Goal: Task Accomplishment & Management: Manage account settings

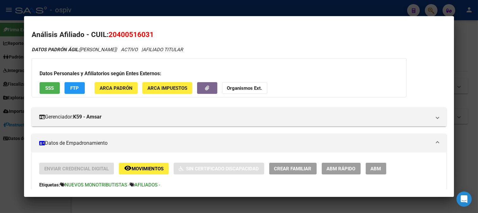
scroll to position [317, 0]
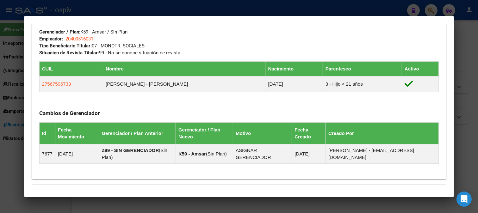
drag, startPoint x: 429, startPoint y: 10, endPoint x: 209, endPoint y: 22, distance: 220.7
click at [428, 10] on div at bounding box center [239, 106] width 478 height 213
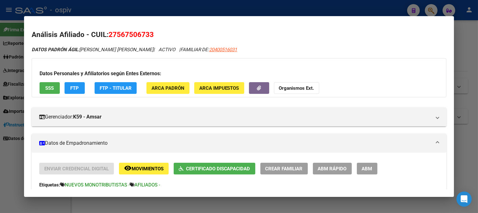
click at [439, 8] on div at bounding box center [239, 106] width 478 height 213
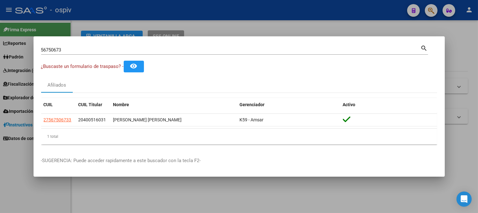
click at [433, 10] on div at bounding box center [239, 106] width 478 height 213
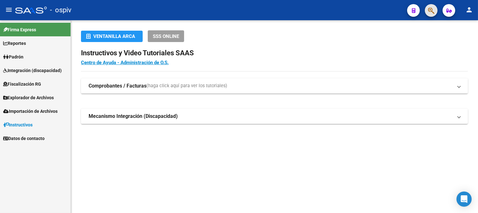
click at [428, 6] on span "button" at bounding box center [431, 10] width 6 height 13
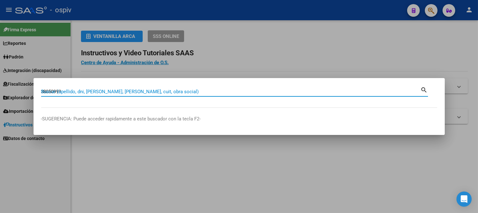
type input "38050993"
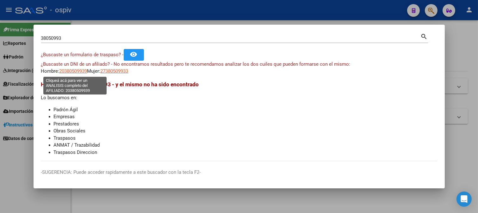
click at [74, 71] on span "20380509939" at bounding box center [74, 71] width 28 height 6
type textarea "20380509939"
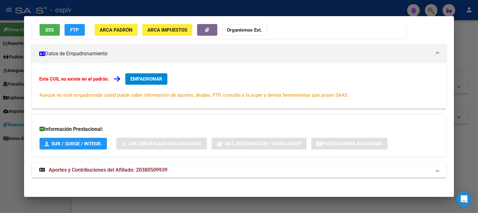
scroll to position [70, 0]
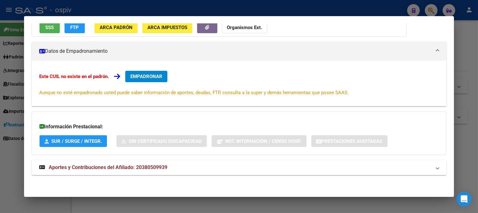
click at [130, 172] on mat-expansion-panel-header "Aportes y Contribuciones del Afiliado: 20380509939" at bounding box center [239, 167] width 415 height 15
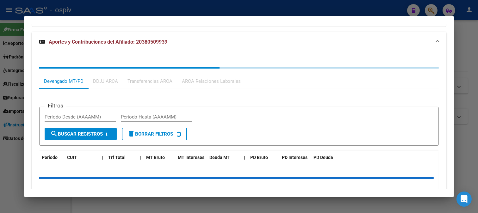
scroll to position [232, 0]
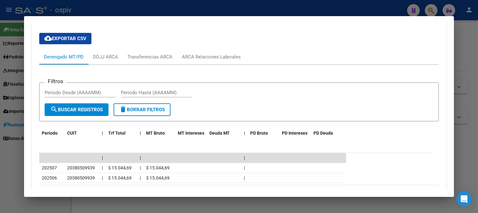
click at [432, 9] on div at bounding box center [239, 106] width 478 height 213
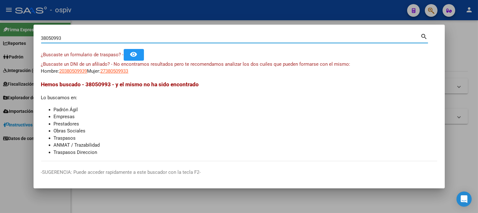
drag, startPoint x: 80, startPoint y: 40, endPoint x: 0, endPoint y: 16, distance: 83.5
click at [0, 16] on div "38050993 Buscar (apellido, dni, cuil, nro traspaso, cuit, obra social) search ¿…" at bounding box center [239, 106] width 478 height 213
type input "39537281"
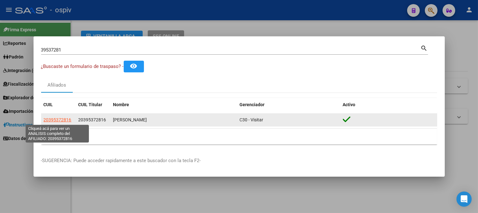
click at [57, 117] on span "20395372816" at bounding box center [58, 119] width 28 height 5
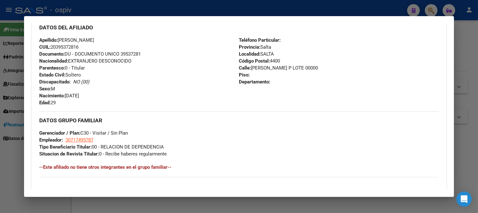
scroll to position [219, 0]
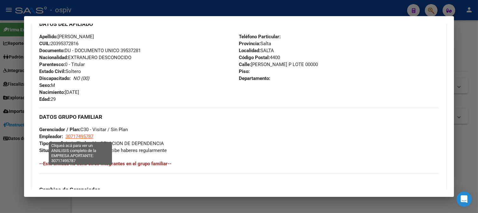
click at [89, 136] on span "30717495787" at bounding box center [80, 137] width 28 height 6
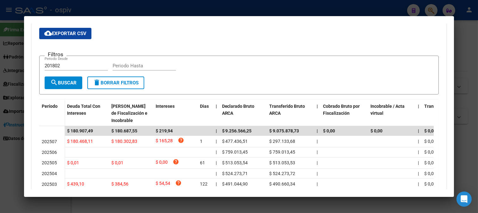
scroll to position [0, 0]
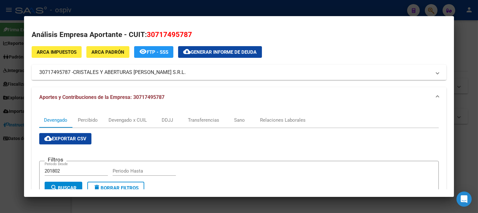
click at [2, 154] on div at bounding box center [239, 106] width 478 height 213
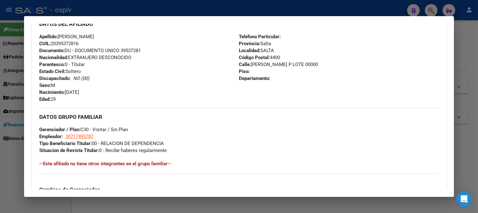
click at [436, 9] on div at bounding box center [239, 106] width 478 height 213
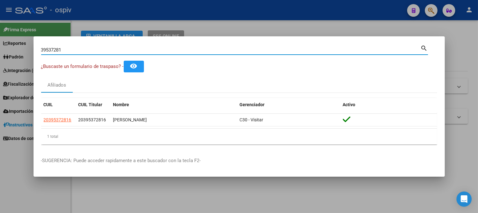
drag, startPoint x: 76, startPoint y: 48, endPoint x: 0, endPoint y: 46, distance: 76.4
click at [0, 46] on div "39537281 Buscar (apellido, dni, cuil, nro traspaso, cuit, obra social) search ¿…" at bounding box center [239, 106] width 478 height 213
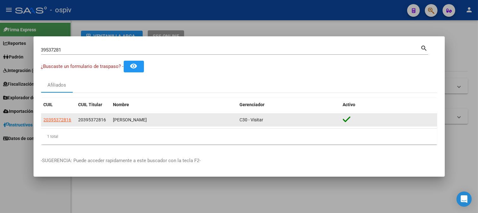
drag, startPoint x: 42, startPoint y: 118, endPoint x: 72, endPoint y: 121, distance: 29.6
click at [72, 121] on datatable-body-cell "20395372816" at bounding box center [58, 120] width 35 height 12
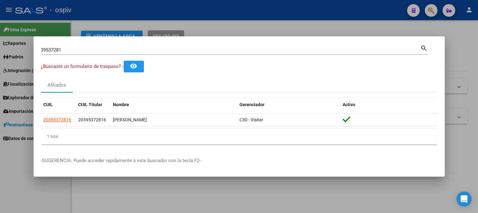
copy span "20395372816"
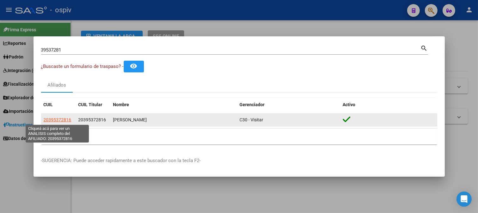
click at [50, 118] on span "20395372816" at bounding box center [58, 119] width 28 height 5
copy span "20395372816"
type textarea "20395372816"
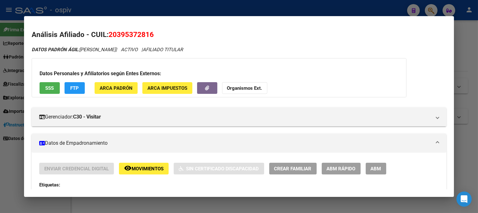
scroll to position [105, 0]
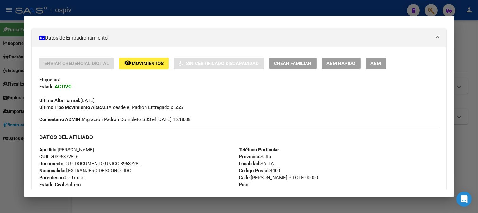
click at [379, 64] on span "ABM" at bounding box center [376, 64] width 10 height 6
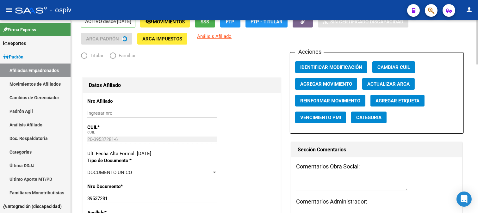
radio input "true"
type input "30-71749578-7"
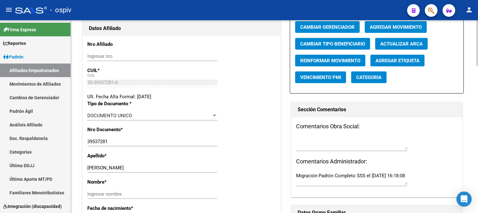
scroll to position [105, 0]
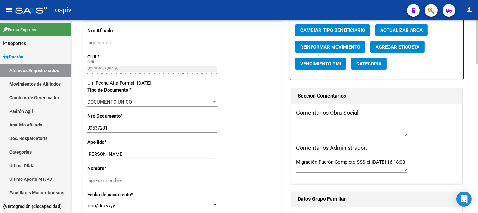
drag, startPoint x: 109, startPoint y: 155, endPoint x: 138, endPoint y: 156, distance: 29.5
click at [138, 156] on input "MENDEZ OSCAR JOSUE" at bounding box center [152, 155] width 130 height 6
type input "MENDEZ"
click at [102, 181] on input "Ingresar nombre" at bounding box center [152, 181] width 130 height 6
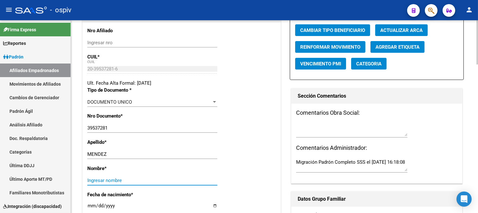
paste input "OSCAR JOSUE"
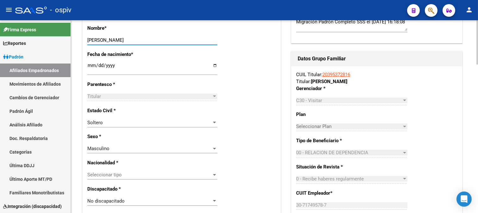
scroll to position [281, 0]
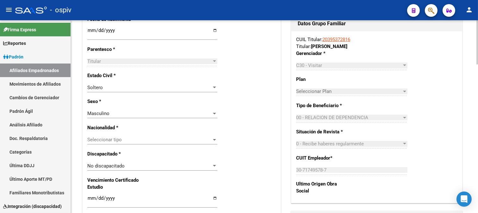
type input "OSCAR JOSUE"
click at [114, 143] on div "Seleccionar tipo Seleccionar tipo" at bounding box center [152, 139] width 130 height 9
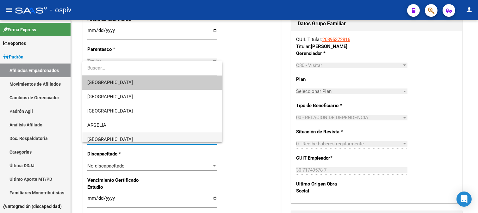
scroll to position [70, 0]
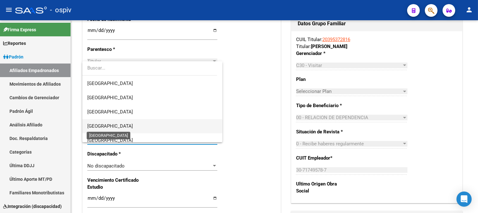
click at [100, 127] on span "[GEOGRAPHIC_DATA]" at bounding box center [110, 126] width 46 height 6
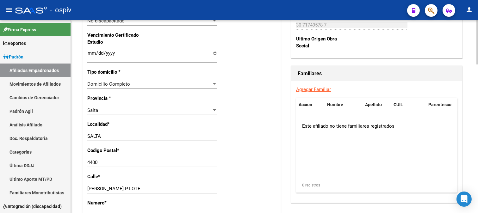
scroll to position [422, 0]
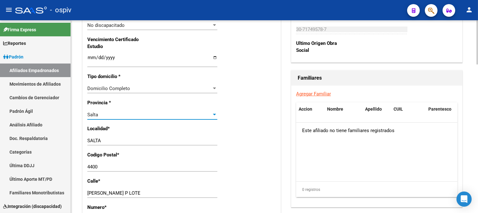
click at [102, 113] on div "Salta" at bounding box center [149, 115] width 124 height 6
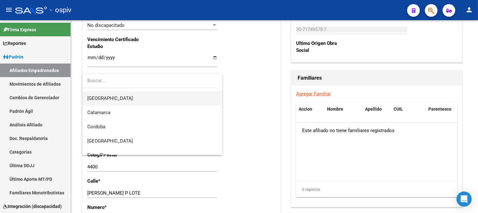
scroll to position [0, 0]
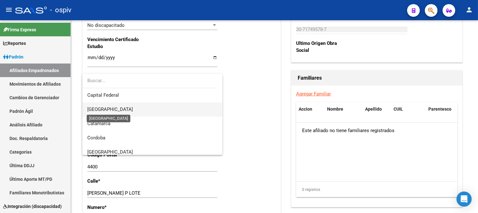
click at [109, 112] on span "[GEOGRAPHIC_DATA]" at bounding box center [110, 110] width 46 height 6
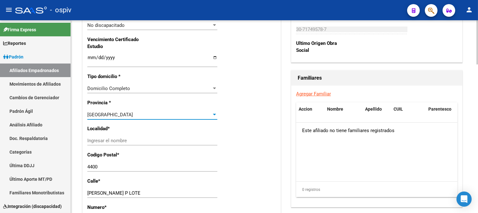
click at [121, 142] on input "Ingresar el nombre" at bounding box center [152, 141] width 130 height 6
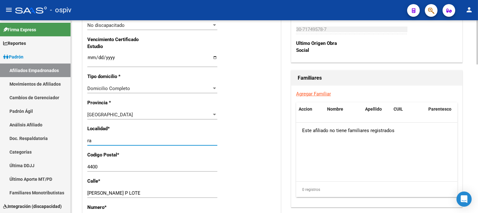
type input "r"
type input "RAFAEL CASTILLO"
drag, startPoint x: 107, startPoint y: 171, endPoint x: 72, endPoint y: 170, distance: 34.5
click at [72, 170] on div "arrow_back Editar Afiliado 20395372816 save Guardar cambios ACTIVO desde 01/04/…" at bounding box center [275, 18] width 408 height 841
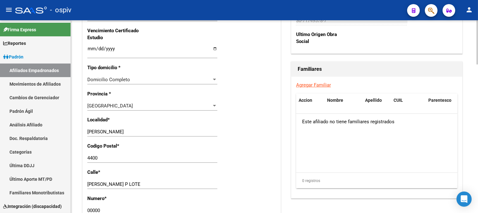
scroll to position [457, 0]
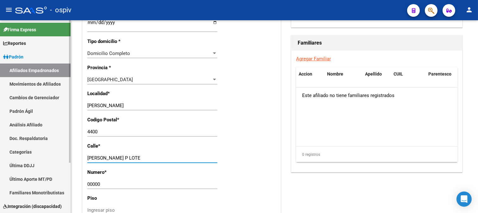
drag, startPoint x: 122, startPoint y: 157, endPoint x: 56, endPoint y: 157, distance: 65.5
click at [56, 157] on mat-sidenav-container "Firma Express Reportes Padrón Traspasos x O.S. Traspasos x Gerenciador Traspaso…" at bounding box center [239, 116] width 478 height 193
type input "FINLAY"
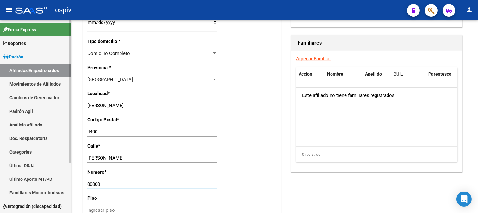
drag, startPoint x: 104, startPoint y: 183, endPoint x: 53, endPoint y: 183, distance: 50.7
click at [53, 183] on mat-sidenav-container "Firma Express Reportes Padrón Traspasos x O.S. Traspasos x Gerenciador Traspaso…" at bounding box center [239, 116] width 478 height 193
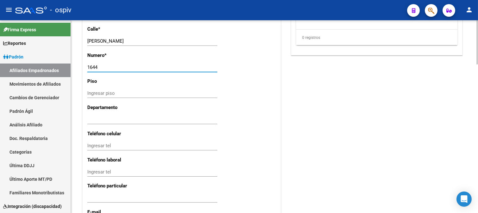
scroll to position [648, 0]
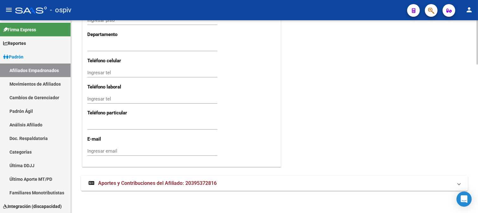
type input "1644"
click at [124, 72] on input "Ingresar tel" at bounding box center [152, 73] width 130 height 6
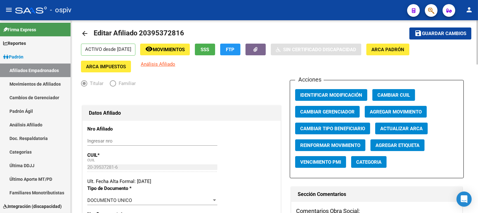
scroll to position [0, 0]
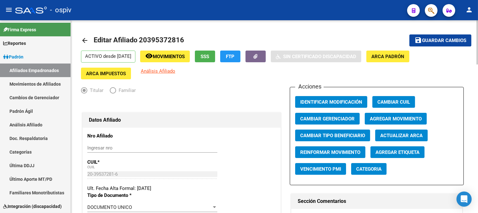
type input "38704106633"
click at [445, 43] on span "Guardar cambios" at bounding box center [444, 41] width 44 height 6
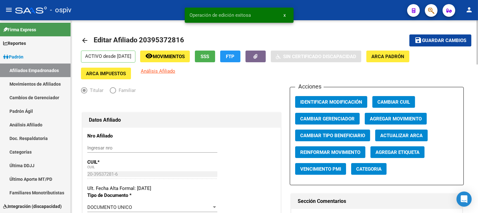
click at [375, 173] on button "Categoria" at bounding box center [368, 169] width 35 height 12
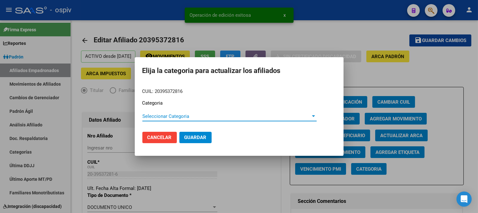
click at [162, 114] on span "Seleccionar Categoria" at bounding box center [226, 117] width 169 height 6
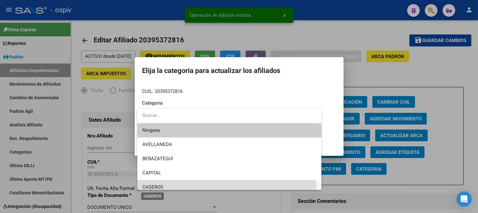
click at [152, 186] on span "CASEROS" at bounding box center [152, 188] width 21 height 6
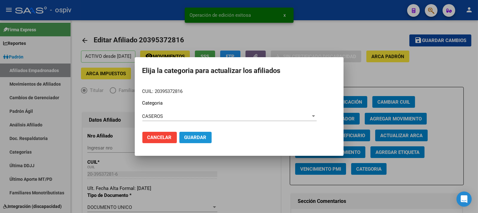
click at [191, 142] on button "Guardar" at bounding box center [196, 137] width 32 height 11
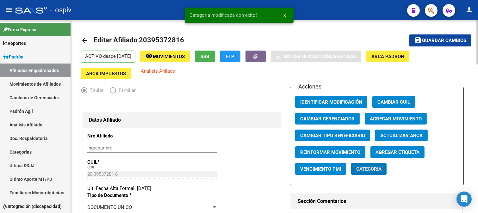
click at [403, 156] on button "Agregar Etiqueta" at bounding box center [398, 153] width 54 height 12
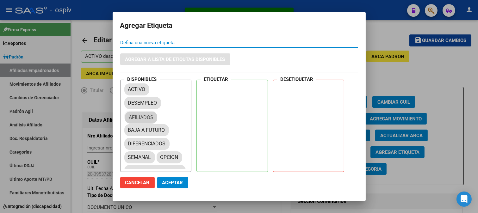
drag, startPoint x: 142, startPoint y: 116, endPoint x: 239, endPoint y: 93, distance: 100.2
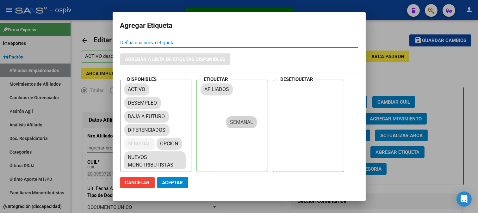
drag, startPoint x: 144, startPoint y: 144, endPoint x: 249, endPoint y: 112, distance: 109.6
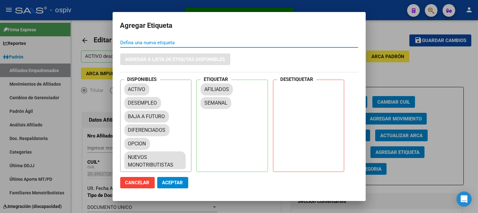
click at [173, 187] on button "Aceptar" at bounding box center [172, 182] width 31 height 11
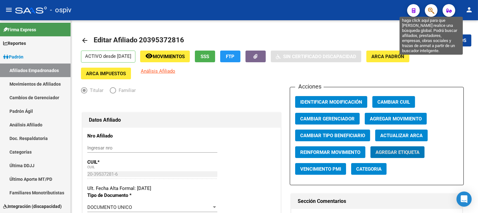
click at [430, 9] on icon "button" at bounding box center [431, 10] width 6 height 7
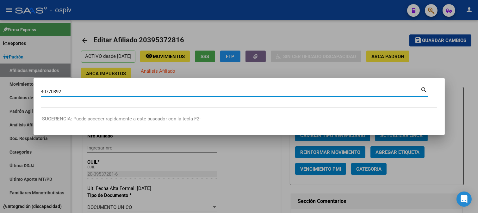
type input "40770392"
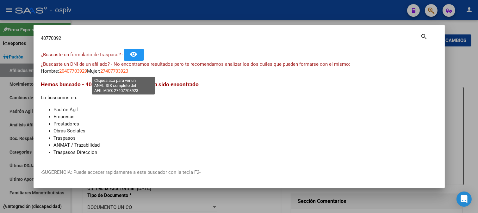
click at [124, 69] on span "27407703923" at bounding box center [115, 71] width 28 height 6
type textarea "27407703923"
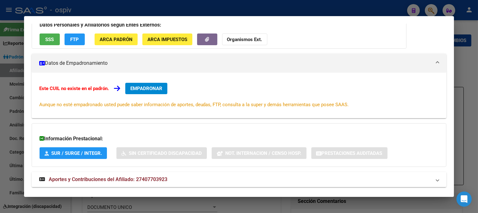
scroll to position [70, 0]
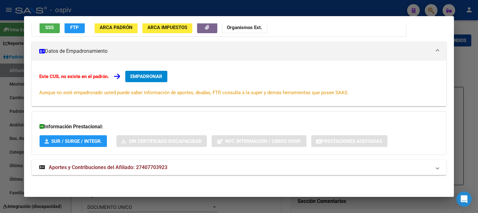
click at [151, 166] on span "Aportes y Contribuciones del Afiliado: 27407703923" at bounding box center [108, 168] width 119 height 6
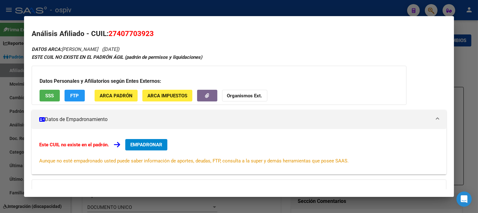
scroll to position [0, 0]
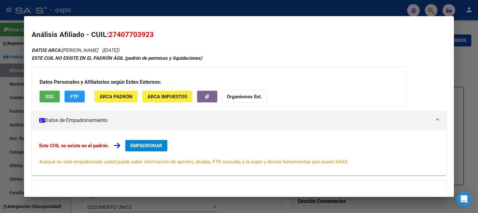
click at [429, 13] on div at bounding box center [239, 106] width 478 height 213
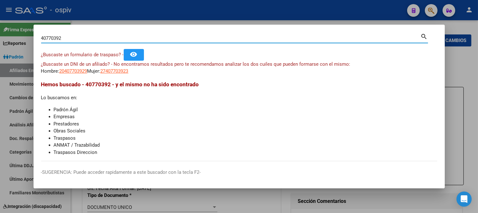
drag, startPoint x: 73, startPoint y: 36, endPoint x: 27, endPoint y: 39, distance: 45.7
click at [28, 39] on div "40770392 Buscar (apellido, dni, cuil, nro traspaso, cuit, obra social) search ¿…" at bounding box center [239, 106] width 478 height 213
type input "27247812887"
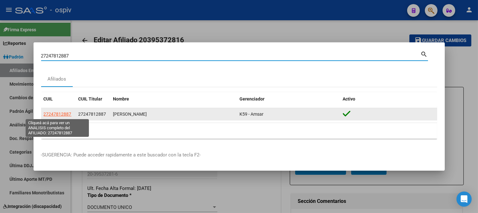
click at [55, 114] on span "27247812887" at bounding box center [58, 114] width 28 height 5
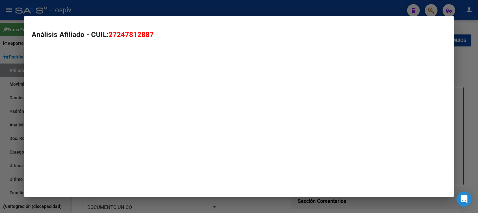
type textarea "27247812887"
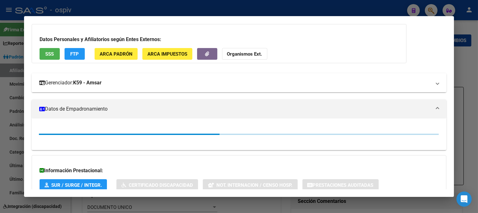
scroll to position [70, 0]
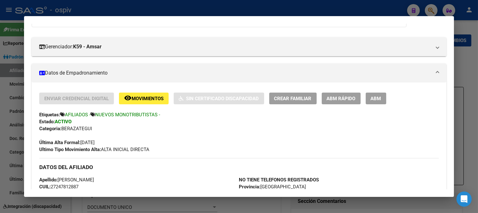
click at [15, 73] on div at bounding box center [239, 106] width 478 height 213
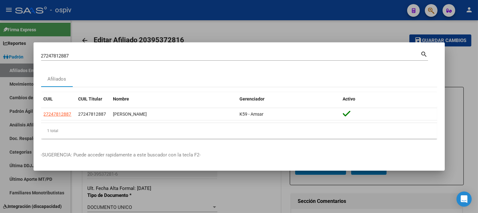
click at [15, 73] on div at bounding box center [239, 106] width 478 height 213
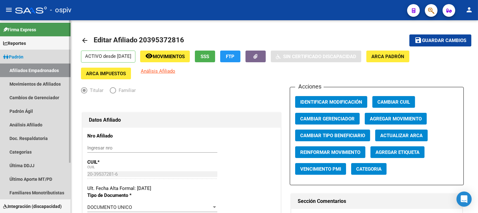
click at [16, 55] on span "Padrón" at bounding box center [13, 57] width 20 height 7
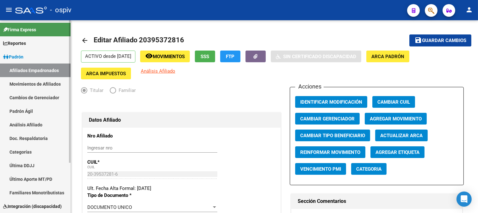
click at [53, 71] on link "Afiliados Empadronados" at bounding box center [35, 71] width 71 height 14
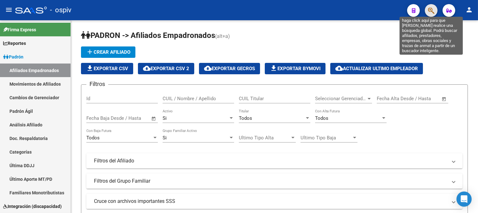
click at [429, 7] on icon "button" at bounding box center [431, 10] width 6 height 7
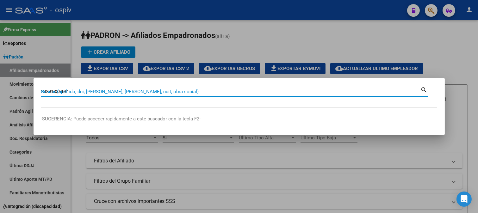
type input "20391885134"
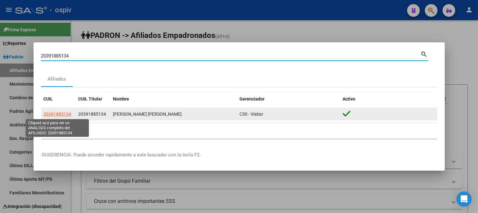
click at [65, 113] on span "20391885134" at bounding box center [58, 114] width 28 height 5
type textarea "20391885134"
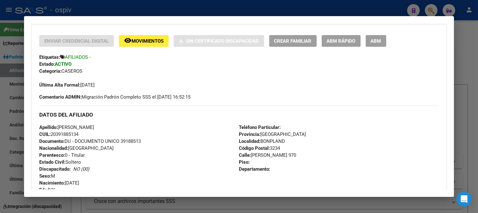
scroll to position [141, 0]
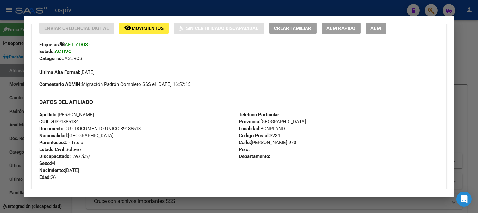
click at [369, 23] on button "ABM" at bounding box center [376, 28] width 21 height 12
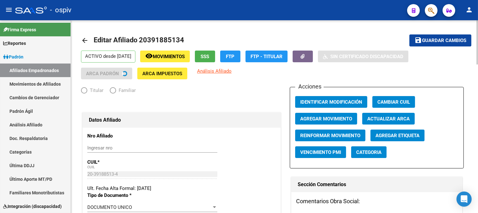
radio input "true"
type input "30-58288980-1"
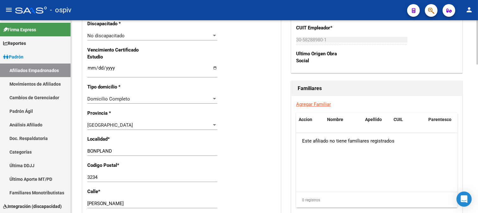
scroll to position [422, 0]
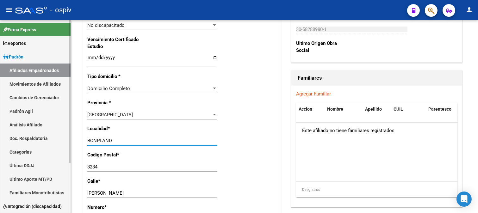
drag, startPoint x: 116, startPoint y: 140, endPoint x: 12, endPoint y: 134, distance: 104.0
click at [12, 134] on mat-sidenav-container "Firma Express Reportes Padrón Traspasos x O.S. Traspasos x Gerenciador Traspaso…" at bounding box center [239, 116] width 478 height 193
type input "l"
type input "LOS POLVORINES"
click at [100, 113] on span "[GEOGRAPHIC_DATA]" at bounding box center [110, 115] width 46 height 6
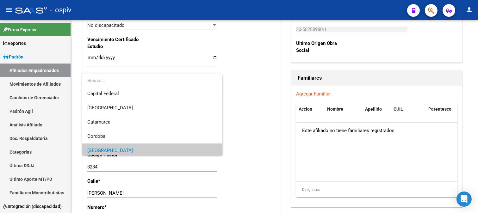
scroll to position [0, 0]
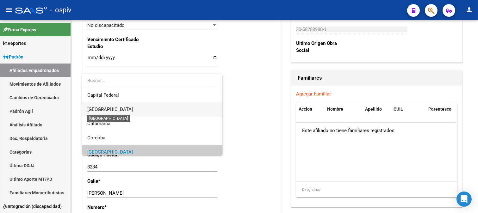
click at [113, 109] on span "[GEOGRAPHIC_DATA]" at bounding box center [110, 110] width 46 height 6
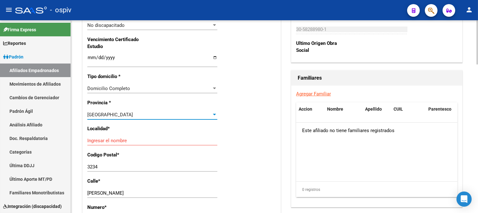
click at [112, 139] on input "Ingresar el nombre" at bounding box center [152, 141] width 130 height 6
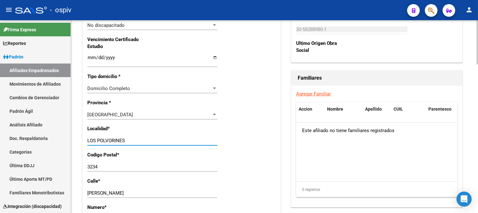
type input "LOS POLVORINES"
drag, startPoint x: 101, startPoint y: 163, endPoint x: 81, endPoint y: 169, distance: 20.4
click at [81, 169] on div "Datos Afiliado Nro Afiliado Ingresar nro CUIL * 20-39188513-4 CUIL ARCA Padrón …" at bounding box center [181, 34] width 201 height 718
drag, startPoint x: 115, startPoint y: 171, endPoint x: 89, endPoint y: 172, distance: 26.0
click at [84, 170] on div "Nro Afiliado Ingresar nro CUIL * 20-39188513-4 CUIL ARCA Padrón Ult. Fecha Alta…" at bounding box center [182, 49] width 198 height 686
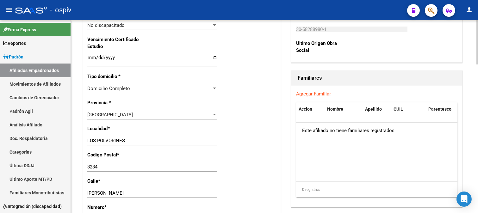
click at [92, 166] on input "3234" at bounding box center [152, 167] width 130 height 6
drag, startPoint x: 105, startPoint y: 164, endPoint x: 83, endPoint y: 167, distance: 22.1
click at [83, 167] on div "Nro Afiliado Ingresar nro CUIL * 20-39188513-4 CUIL ARCA Padrón Ult. Fecha Alta…" at bounding box center [182, 49] width 198 height 686
drag, startPoint x: 98, startPoint y: 168, endPoint x: 76, endPoint y: 167, distance: 22.2
click at [77, 165] on div "arrow_back Editar Afiliado 20391885134 save Guardar cambios ACTIVO desde 01/06/…" at bounding box center [275, 18] width 408 height 841
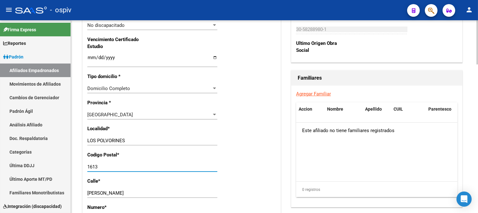
type input "1613"
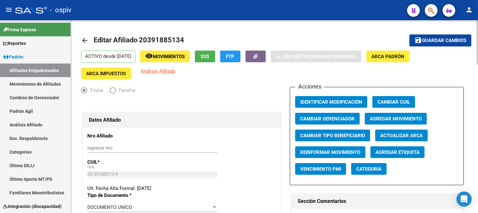
click at [446, 41] on span "Guardar cambios" at bounding box center [444, 41] width 44 height 6
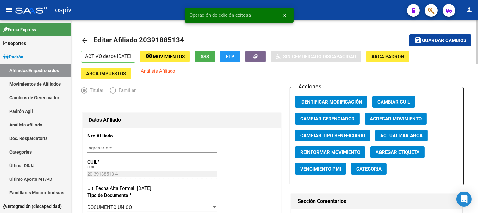
click at [378, 163] on div "Acciones Identificar Modificación Cambiar CUIL Cambiar Gerenciador Agregar Movi…" at bounding box center [377, 136] width 174 height 98
click at [376, 175] on button "Categoria" at bounding box center [368, 169] width 35 height 12
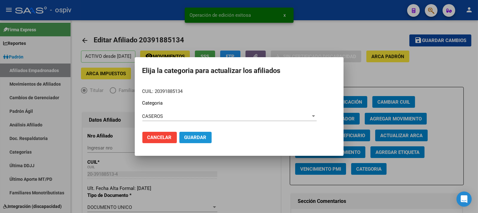
drag, startPoint x: 186, startPoint y: 136, endPoint x: 368, endPoint y: 91, distance: 188.1
click at [187, 136] on span "Guardar" at bounding box center [196, 138] width 22 height 6
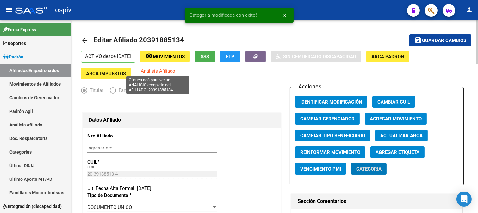
click at [164, 70] on span "Análisis Afiliado" at bounding box center [158, 71] width 35 height 6
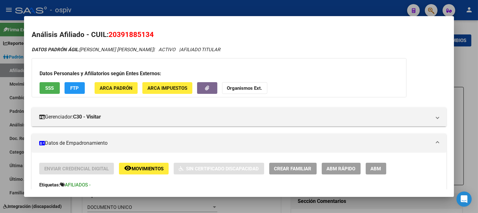
click at [434, 9] on div at bounding box center [239, 106] width 478 height 213
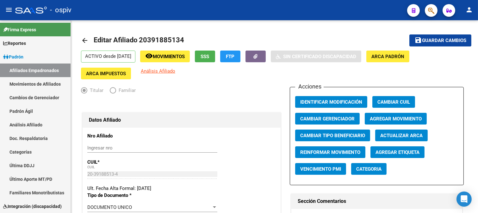
click at [437, 7] on button "button" at bounding box center [431, 10] width 13 height 13
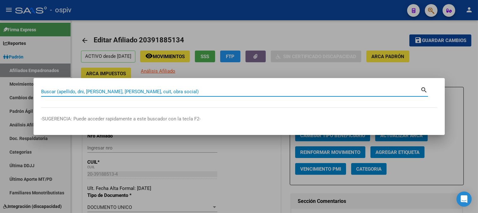
paste input "27260502277"
type input "27260502277"
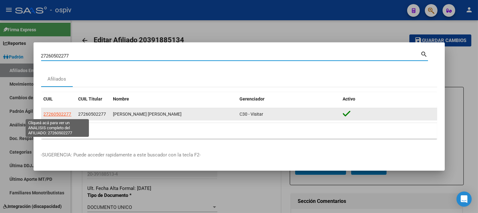
click at [53, 113] on span "27260502277" at bounding box center [58, 114] width 28 height 5
type textarea "27260502277"
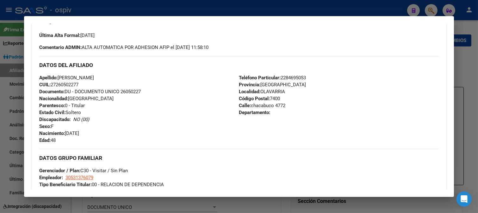
scroll to position [184, 0]
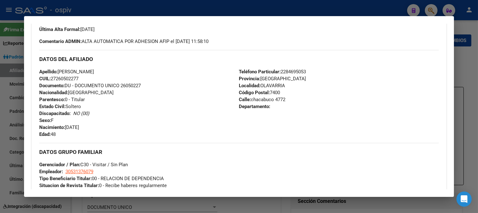
drag, startPoint x: 431, startPoint y: 7, endPoint x: 198, endPoint y: 34, distance: 235.0
click at [431, 7] on div at bounding box center [239, 106] width 478 height 213
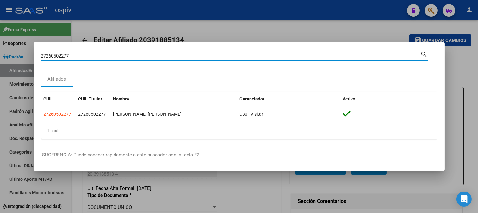
drag, startPoint x: 78, startPoint y: 56, endPoint x: 0, endPoint y: 48, distance: 78.6
click at [0, 48] on div "27260502277 Buscar (apellido, dni, cuil, nro traspaso, cuit, obra social) searc…" at bounding box center [239, 106] width 478 height 213
paste input "0360044263"
type input "20360044263"
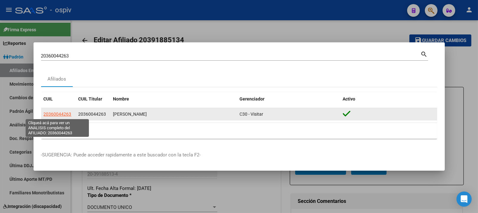
click at [63, 116] on span "20360044263" at bounding box center [58, 114] width 28 height 5
type textarea "20360044263"
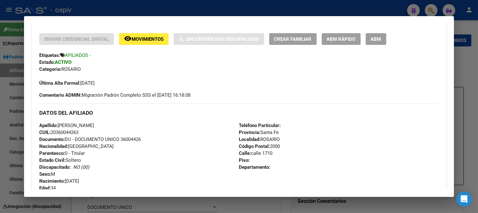
scroll to position [141, 0]
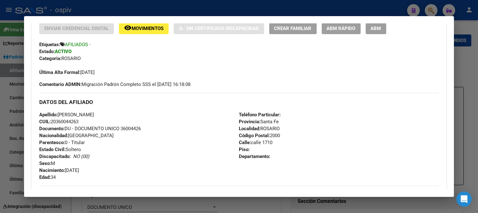
click at [429, 10] on div at bounding box center [239, 106] width 478 height 213
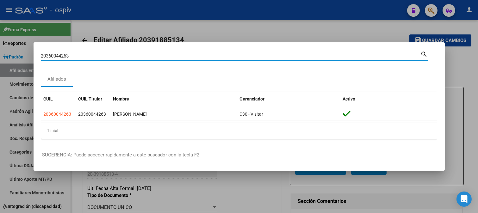
drag, startPoint x: 72, startPoint y: 57, endPoint x: 0, endPoint y: 39, distance: 73.8
click at [0, 39] on div "20360044263 Buscar (apellido, dni, cuil, nro traspaso, cuit, obra social) searc…" at bounding box center [239, 106] width 478 height 213
paste input "24237020"
type input "20324237020"
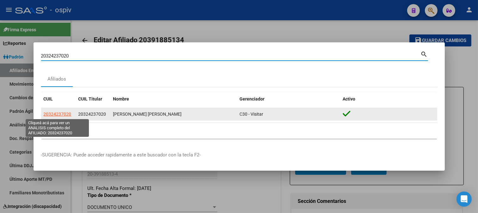
click at [62, 116] on span "20324237020" at bounding box center [58, 114] width 28 height 5
type textarea "20324237020"
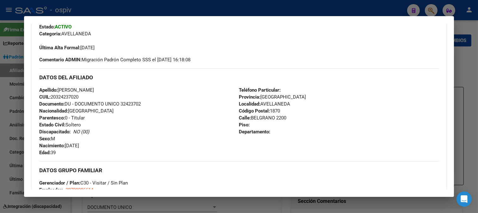
scroll to position [211, 0]
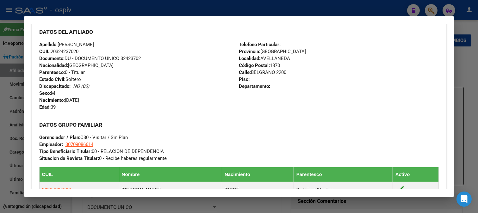
click at [433, 8] on div at bounding box center [239, 106] width 478 height 213
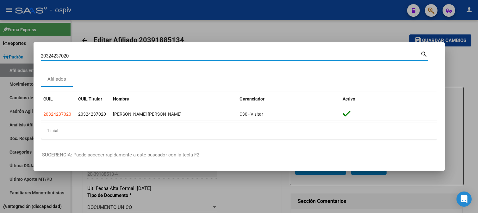
drag, startPoint x: 73, startPoint y: 56, endPoint x: 0, endPoint y: 52, distance: 73.5
click at [0, 52] on div "20324237020 Buscar (apellido, dni, cuil, nro traspaso, cuit, obra social) searc…" at bounding box center [239, 106] width 478 height 213
paste input "7259176056"
type input "27259176056"
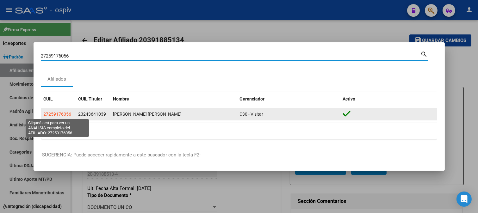
click at [56, 115] on span "27259176056" at bounding box center [58, 114] width 28 height 5
type textarea "27259176056"
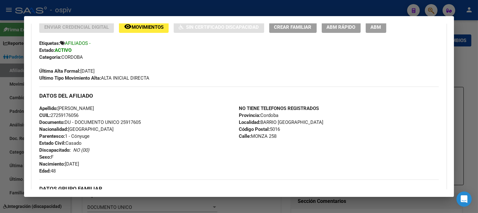
scroll to position [199, 0]
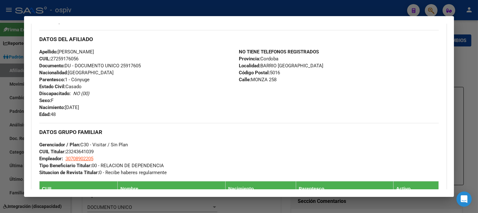
drag, startPoint x: 260, startPoint y: 64, endPoint x: 336, endPoint y: 68, distance: 76.4
click at [336, 68] on div "NO TIENE TELEFONOS REGISTRADOS Provincia: Cordoba Localidad: BARRIO PARQUE LOS …" at bounding box center [339, 83] width 200 height 70
copy span "BARRIO PARQUE LOS MOLINOS"
click at [433, 12] on div at bounding box center [239, 106] width 478 height 213
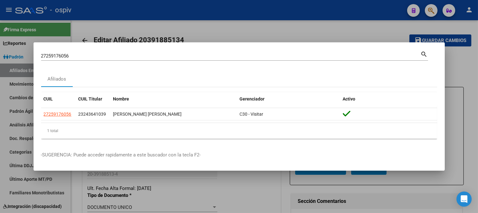
drag, startPoint x: 73, startPoint y: 59, endPoint x: 15, endPoint y: 55, distance: 59.0
click at [15, 55] on div "27259176056 Buscar (apellido, dni, cuil, nro traspaso, cuit, obra social) searc…" at bounding box center [239, 106] width 478 height 213
click at [92, 61] on div "27259176056 Buscar (apellido, dni, cuil, nro traspaso, cuit, obra social) search" at bounding box center [234, 58] width 387 height 17
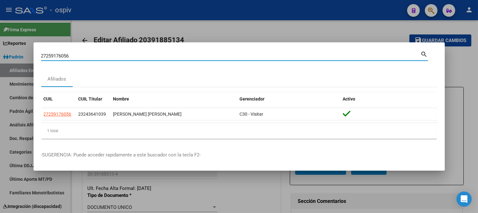
drag, startPoint x: 77, startPoint y: 57, endPoint x: 0, endPoint y: 55, distance: 76.7
click at [0, 55] on div "27259176056 Buscar (apellido, dni, cuil, nro traspaso, cuit, obra social) searc…" at bounding box center [239, 106] width 478 height 213
paste input "27375326499"
type input "27375326499"
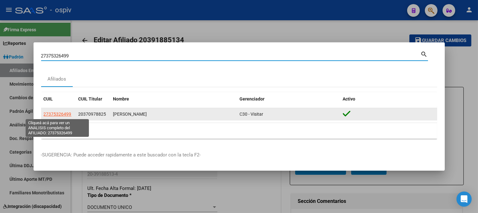
click at [55, 114] on span "27375326499" at bounding box center [58, 114] width 28 height 5
type textarea "27375326499"
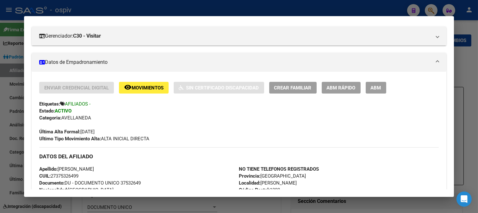
scroll to position [141, 0]
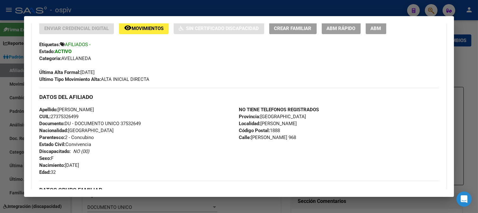
drag, startPoint x: 436, startPoint y: 5, endPoint x: 349, endPoint y: 5, distance: 86.4
click at [435, 5] on div at bounding box center [239, 106] width 478 height 213
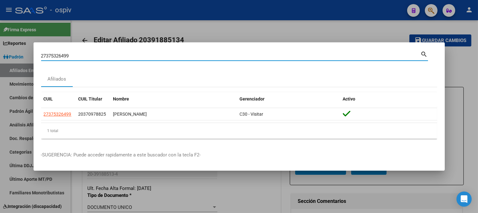
drag, startPoint x: 78, startPoint y: 58, endPoint x: 0, endPoint y: 56, distance: 78.2
click at [0, 56] on div "27375326499 Buscar (apellido, dni, cuil, nro traspaso, cuit, obra social) searc…" at bounding box center [239, 106] width 478 height 213
paste input "0299875920"
type input "20299875920"
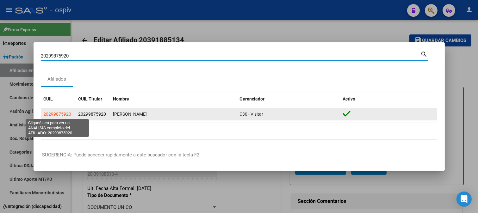
click at [56, 115] on span "20299875920" at bounding box center [58, 114] width 28 height 5
type textarea "20299875920"
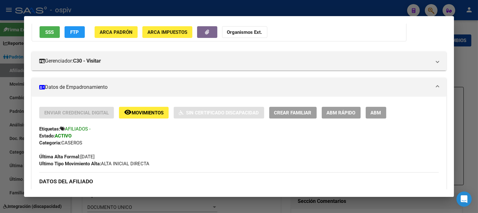
scroll to position [105, 0]
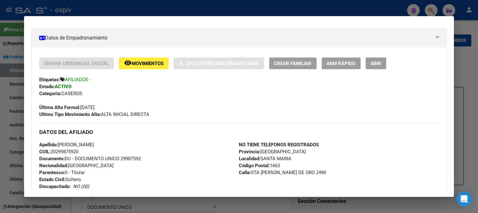
drag, startPoint x: 260, startPoint y: 159, endPoint x: 290, endPoint y: 158, distance: 29.5
click at [290, 158] on span "Localidad: SANTA MARIA" at bounding box center [265, 159] width 53 height 6
copy span "SANTA MARIA"
click at [428, 8] on div at bounding box center [239, 106] width 478 height 213
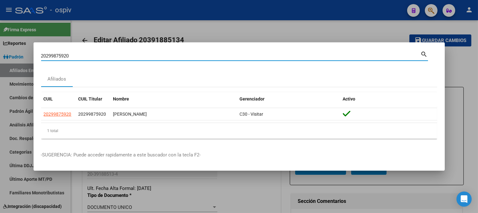
drag, startPoint x: 90, startPoint y: 56, endPoint x: 9, endPoint y: 31, distance: 84.6
click at [10, 32] on div "20299875920 Buscar (apellido, dni, cuil, nro traspaso, cuit, obra social) searc…" at bounding box center [239, 106] width 478 height 213
paste input "27276231516"
type input "27276231516"
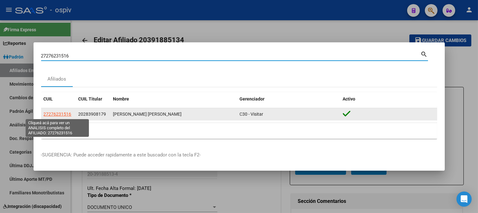
click at [61, 112] on span "27276231516" at bounding box center [58, 114] width 28 height 5
type textarea "27276231516"
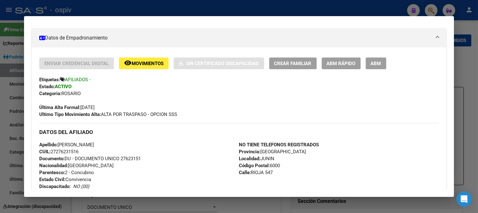
click at [432, 8] on div at bounding box center [239, 106] width 478 height 213
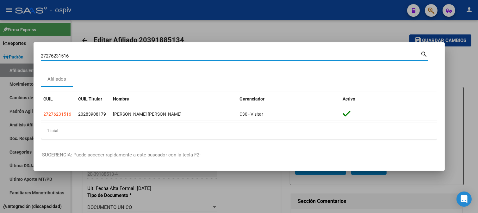
drag, startPoint x: 87, startPoint y: 56, endPoint x: 12, endPoint y: 48, distance: 76.1
click at [12, 48] on div "27276231516 Buscar (apellido, dni, cuil, nro traspaso, cuit, obra social) searc…" at bounding box center [239, 106] width 478 height 213
paste input "0391885134"
type input "20391885134"
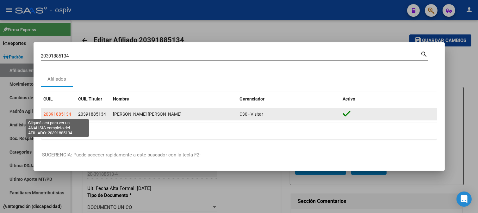
click at [61, 112] on span "20391885134" at bounding box center [58, 114] width 28 height 5
type textarea "20391885134"
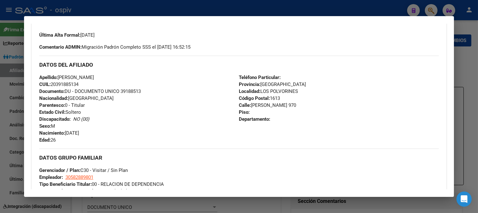
scroll to position [122, 0]
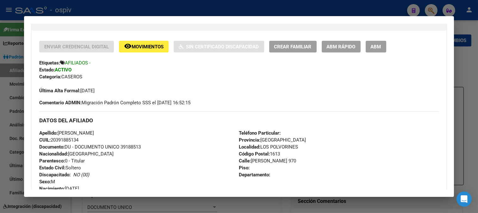
click at [260, 146] on span "Localidad: LOS POLVORINES" at bounding box center [268, 147] width 59 height 6
click at [433, 7] on div at bounding box center [239, 106] width 478 height 213
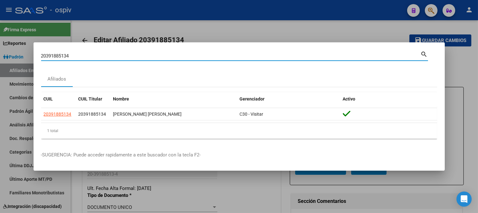
drag, startPoint x: 34, startPoint y: 58, endPoint x: 0, endPoint y: 58, distance: 33.9
click at [0, 58] on div "20391885134 Buscar (apellido, dni, cuil, nro traspaso, cuit, obra social) searc…" at bounding box center [239, 106] width 478 height 213
paste input "7546713879"
type input "27546713879"
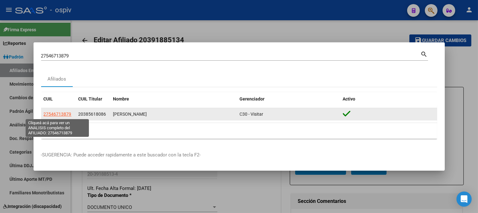
click at [55, 113] on span "27546713879" at bounding box center [58, 114] width 28 height 5
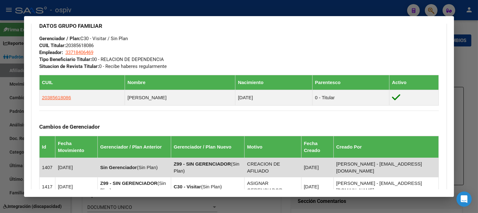
scroll to position [339, 0]
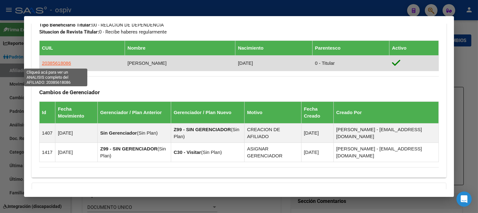
click at [58, 60] on span "20385618086" at bounding box center [56, 62] width 29 height 5
type textarea "20385618086"
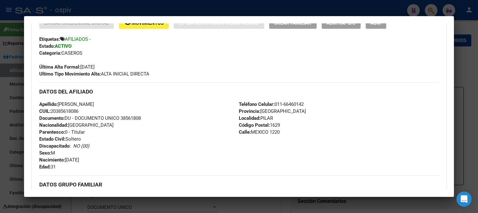
scroll to position [148, 0]
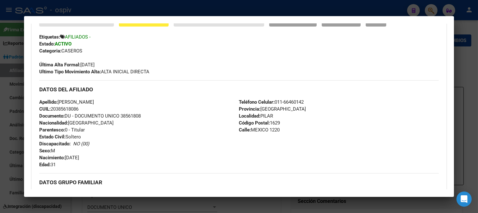
drag, startPoint x: 431, startPoint y: 9, endPoint x: 77, endPoint y: 54, distance: 357.2
click at [428, 9] on div at bounding box center [239, 106] width 478 height 213
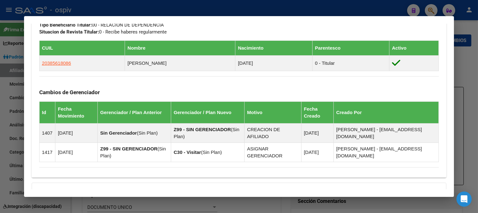
click at [436, 5] on div at bounding box center [239, 106] width 478 height 213
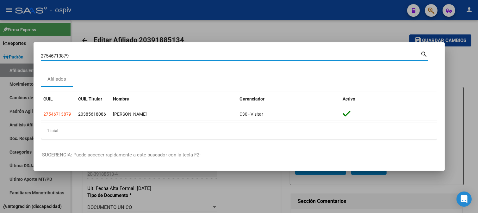
drag, startPoint x: 11, startPoint y: 53, endPoint x: 0, endPoint y: 53, distance: 11.1
click at [0, 53] on div "27546713879 Buscar (apellido, dni, cuil, nro traspaso, cuit, obra social) searc…" at bounding box center [239, 106] width 478 height 213
paste input "0385618086"
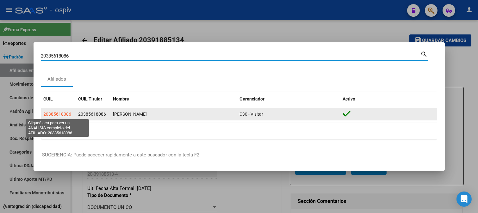
click at [48, 116] on span "20385618086" at bounding box center [58, 114] width 28 height 5
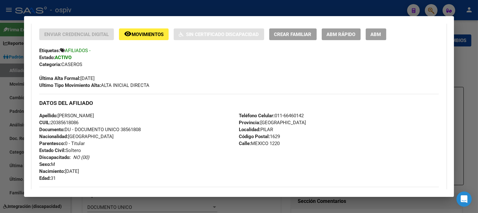
scroll to position [141, 0]
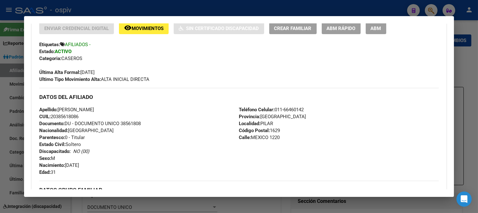
click at [433, 7] on div at bounding box center [239, 106] width 478 height 213
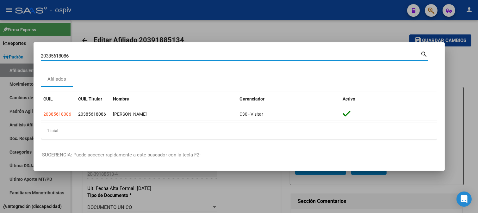
drag, startPoint x: 78, startPoint y: 54, endPoint x: 1, endPoint y: 47, distance: 77.3
click at [1, 47] on div "20385618086 Buscar (apellido, dni, cuil, nro traspaso, cuit, obra social) searc…" at bounding box center [239, 106] width 478 height 213
paste input "7546713879"
type input "27546713879"
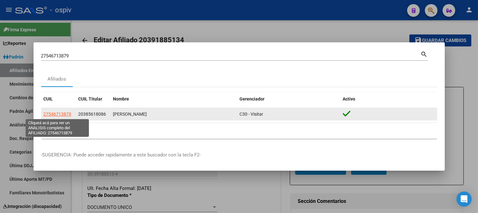
click at [52, 115] on span "27546713879" at bounding box center [58, 114] width 28 height 5
type textarea "27546713879"
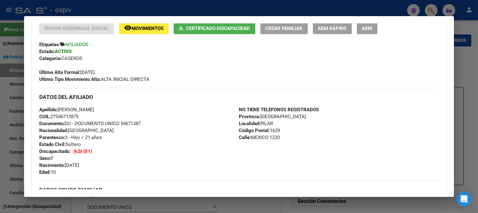
click at [432, 6] on div at bounding box center [239, 106] width 478 height 213
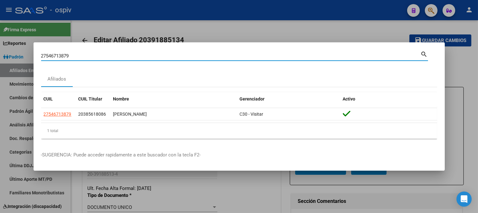
drag, startPoint x: 77, startPoint y: 56, endPoint x: 1, endPoint y: 46, distance: 77.3
click at [1, 46] on div "27546713879 Buscar (apellido, dni, cuil, nro traspaso, cuit, obra social) searc…" at bounding box center [239, 106] width 478 height 213
paste input "27942280381"
type input "27942280381"
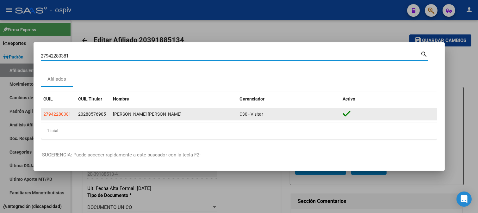
click at [56, 111] on app-link-go-to "27942280381" at bounding box center [58, 114] width 28 height 7
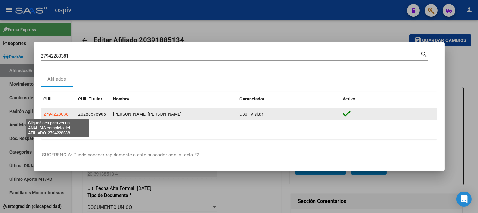
click at [57, 113] on span "27942280381" at bounding box center [58, 114] width 28 height 5
type textarea "27942280381"
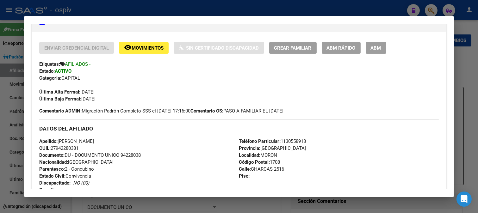
scroll to position [163, 0]
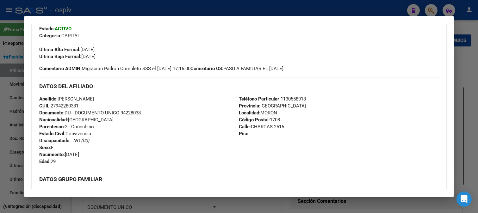
drag, startPoint x: 434, startPoint y: 6, endPoint x: 55, endPoint y: 33, distance: 380.0
click at [433, 6] on div at bounding box center [239, 106] width 478 height 213
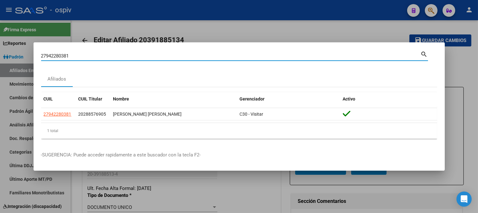
drag, startPoint x: 73, startPoint y: 55, endPoint x: 16, endPoint y: 50, distance: 57.9
click at [16, 50] on div "27942280381 Buscar (apellido, dni, cuil, nro traspaso, cuit, obra social) searc…" at bounding box center [239, 106] width 478 height 213
paste input "331146582"
type input "27331146582"
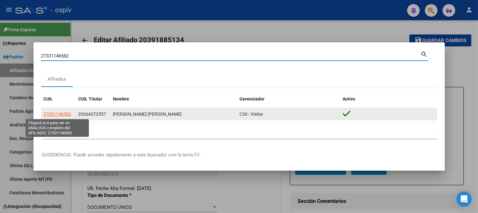
click at [47, 115] on span "27331146582" at bounding box center [58, 114] width 28 height 5
type textarea "27331146582"
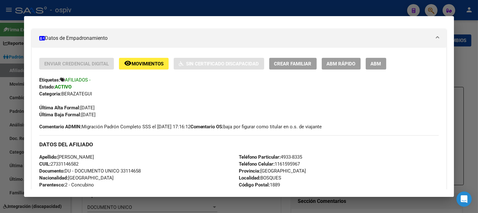
scroll to position [105, 0]
click at [434, 11] on div at bounding box center [239, 106] width 478 height 213
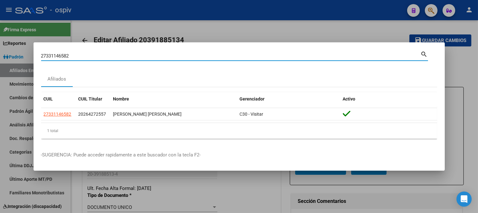
drag, startPoint x: 80, startPoint y: 56, endPoint x: 19, endPoint y: 53, distance: 61.2
click at [20, 53] on div "27331146582 Buscar (apellido, dni, cuil, nro traspaso, cuit, obra social) searc…" at bounding box center [239, 106] width 478 height 213
paste input "3491754184"
type input "23491754184"
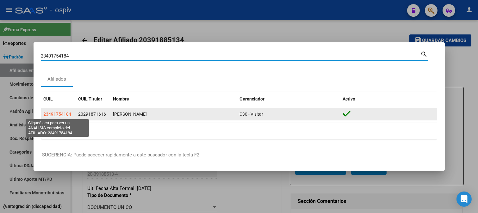
click at [64, 112] on span "23491754184" at bounding box center [58, 114] width 28 height 5
type textarea "23491754184"
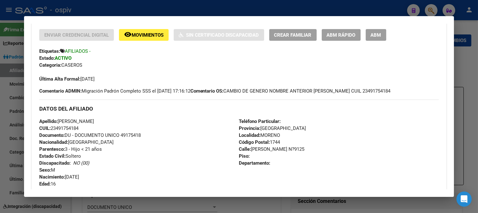
scroll to position [141, 0]
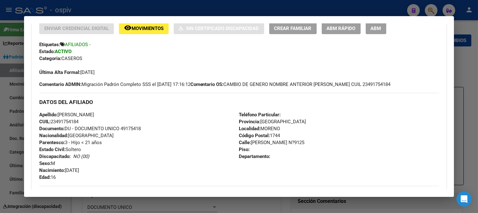
drag, startPoint x: 432, startPoint y: 6, endPoint x: 77, endPoint y: 34, distance: 356.7
click at [431, 6] on div at bounding box center [239, 106] width 478 height 213
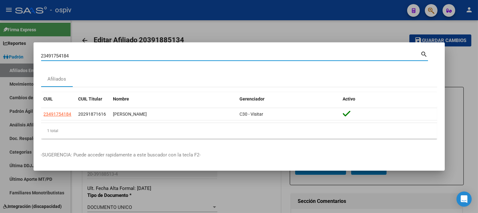
click at [10, 48] on div "23491754184 Buscar (apellido, dni, cuil, nro traspaso, cuit, obra social) searc…" at bounding box center [239, 106] width 478 height 213
paste input "7219310019"
type input "27219310019"
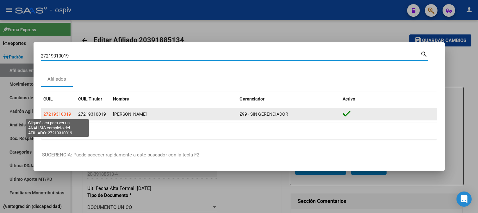
click at [58, 112] on span "27219310019" at bounding box center [58, 114] width 28 height 5
type textarea "27219310019"
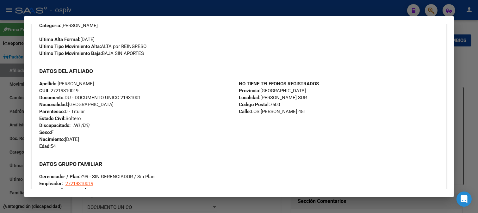
scroll to position [184, 0]
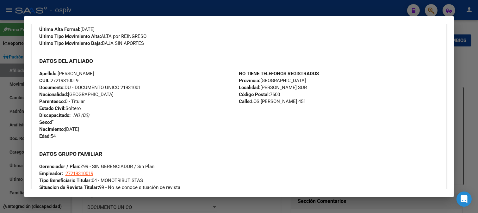
drag, startPoint x: 428, startPoint y: 6, endPoint x: 328, endPoint y: 4, distance: 99.8
click at [427, 6] on div at bounding box center [239, 106] width 478 height 213
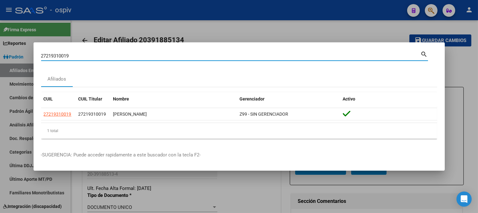
drag, startPoint x: 78, startPoint y: 56, endPoint x: 3, endPoint y: 54, distance: 74.4
click at [3, 54] on div "27219310019 Buscar (apellido, dni, cuil, nro traspaso, cuit, obra social) searc…" at bounding box center [239, 106] width 478 height 213
paste input "0403019403"
type input "20403019403"
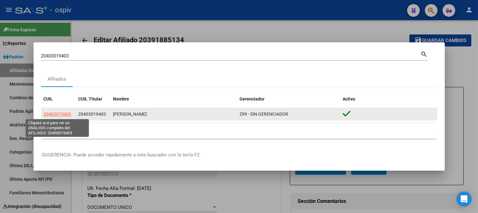
click at [57, 113] on span "20403019403" at bounding box center [58, 114] width 28 height 5
type textarea "20403019403"
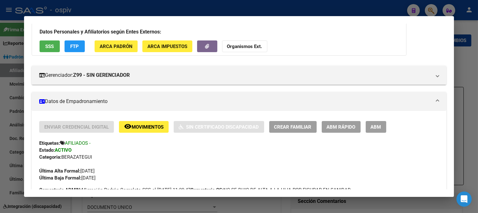
scroll to position [105, 0]
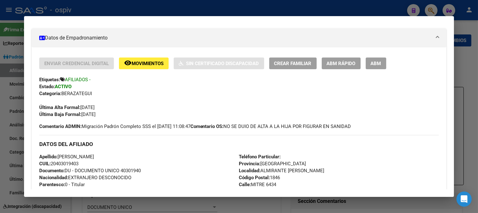
drag, startPoint x: 259, startPoint y: 171, endPoint x: 305, endPoint y: 170, distance: 45.9
click at [305, 170] on div "Teléfono Particular: Provincia: Buenos Aires Localidad: ALMIRANTE BROWN Código …" at bounding box center [339, 189] width 200 height 70
copy span "ALMIRANTE BROWN"
click at [336, 165] on div "Teléfono Particular: Provincia: Buenos Aires Localidad: ALMIRANTE BROWN Código …" at bounding box center [339, 189] width 200 height 70
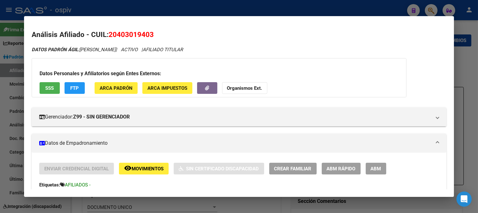
scroll to position [141, 0]
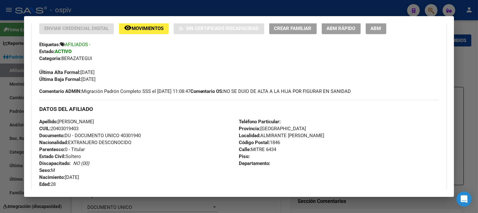
drag, startPoint x: 431, startPoint y: 5, endPoint x: 115, endPoint y: 76, distance: 324.6
click at [429, 5] on div at bounding box center [239, 106] width 478 height 213
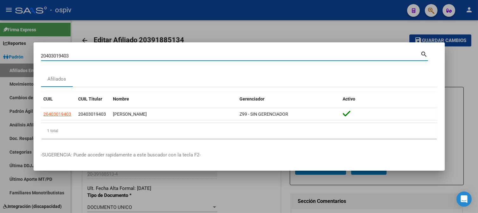
drag, startPoint x: 78, startPoint y: 55, endPoint x: 0, endPoint y: 45, distance: 78.6
click at [0, 45] on div "20403019403 Buscar (apellido, dni, cuil, nro traspaso, cuit, obra social) searc…" at bounding box center [239, 106] width 478 height 213
paste input "7210896894"
type input "27210896894"
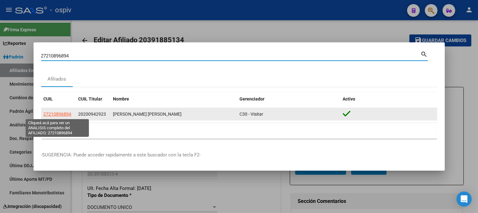
click at [58, 115] on span "27210896894" at bounding box center [58, 114] width 28 height 5
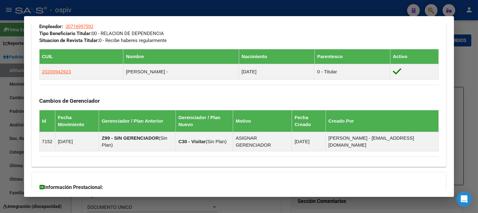
scroll to position [352, 0]
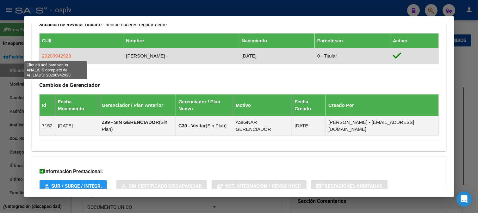
click at [48, 57] on span "20200942923" at bounding box center [56, 55] width 29 height 5
type textarea "20200942923"
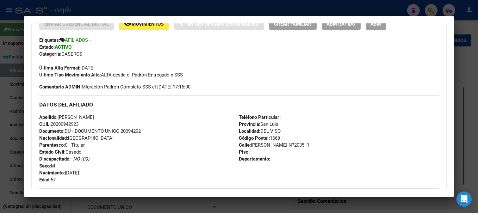
scroll to position [0, 0]
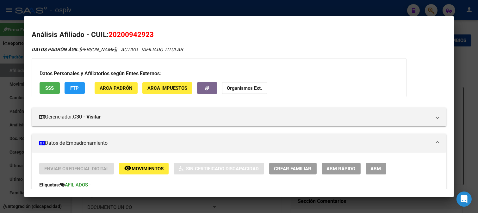
click at [428, 5] on div at bounding box center [239, 106] width 478 height 213
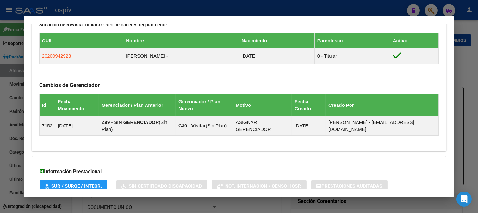
click at [427, 7] on div at bounding box center [239, 106] width 478 height 213
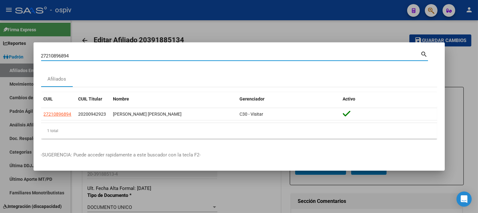
drag, startPoint x: 40, startPoint y: 52, endPoint x: 0, endPoint y: 51, distance: 40.2
click at [0, 51] on div "27210896894 Buscar (apellido, dni, cuil, nro traspaso, cuit, obra social) searc…" at bounding box center [239, 106] width 478 height 213
paste input "0271948779"
type input "20271948779"
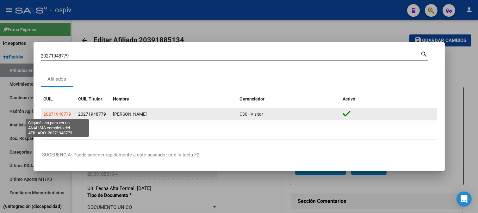
click at [62, 112] on span "20271948779" at bounding box center [58, 114] width 28 height 5
type textarea "20271948779"
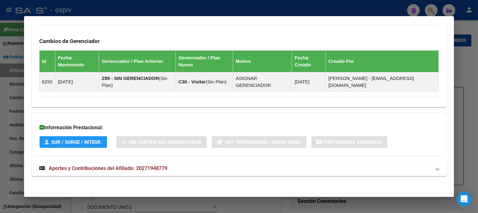
scroll to position [369, 0]
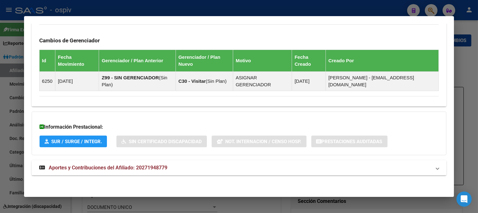
click at [427, 7] on div at bounding box center [239, 106] width 478 height 213
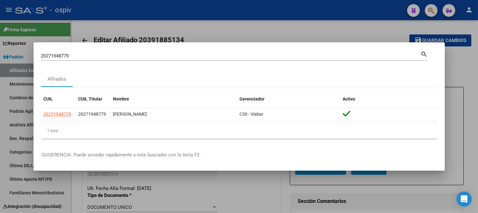
drag, startPoint x: 75, startPoint y: 60, endPoint x: 5, endPoint y: 55, distance: 70.1
click at [5, 55] on div "20271948779 Buscar (apellido, dni, cuil, nro traspaso, cuit, obra social) searc…" at bounding box center [239, 106] width 478 height 213
click at [99, 58] on input "20271948779" at bounding box center [231, 56] width 380 height 6
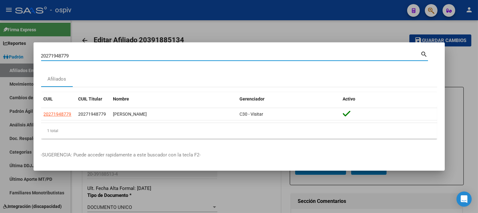
drag, startPoint x: 91, startPoint y: 56, endPoint x: 15, endPoint y: 54, distance: 75.4
click at [15, 54] on div "20271948779 Buscar (apellido, dni, cuil, nro traspaso, cuit, obra social) searc…" at bounding box center [239, 106] width 478 height 213
paste input "27351126316"
type input "27351126316"
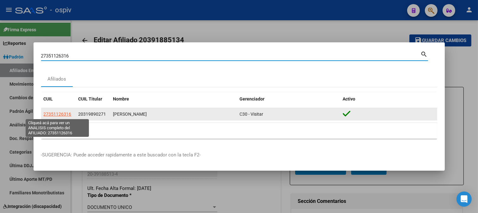
click at [64, 114] on span "27351126316" at bounding box center [58, 114] width 28 height 5
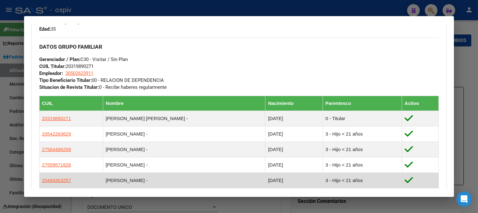
scroll to position [317, 0]
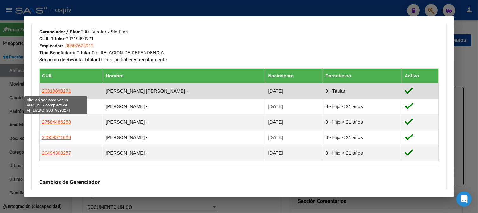
click at [60, 91] on span "20319890271" at bounding box center [56, 90] width 29 height 5
type textarea "20319890271"
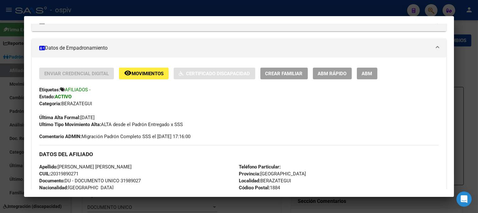
scroll to position [113, 0]
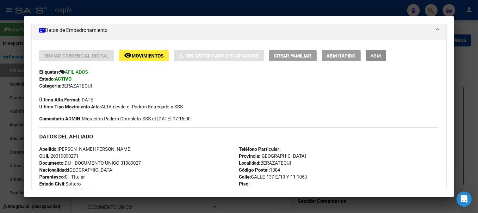
click at [385, 57] on button "ABM" at bounding box center [376, 56] width 21 height 12
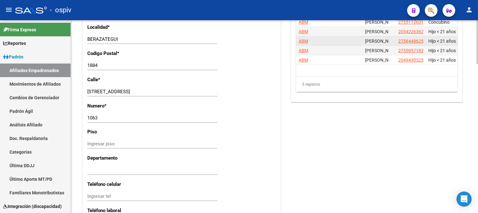
scroll to position [492, 0]
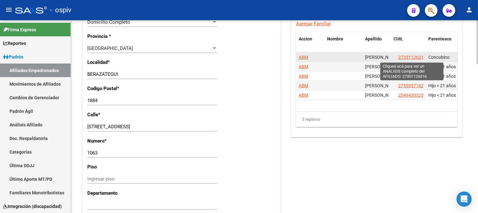
click at [412, 58] on span "27351126316" at bounding box center [413, 57] width 28 height 5
type textarea "27351126316"
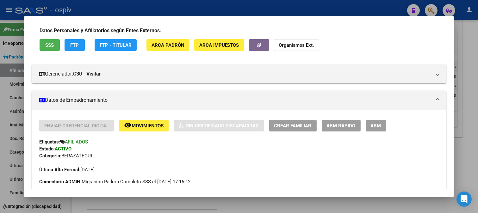
scroll to position [141, 0]
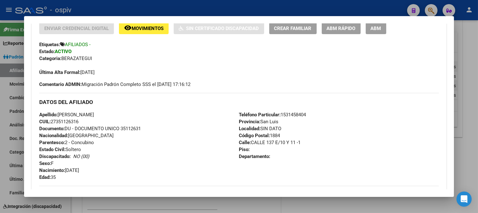
click at [370, 33] on button "ABM" at bounding box center [376, 28] width 21 height 12
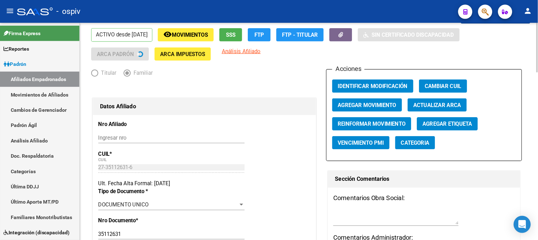
scroll to position [105, 0]
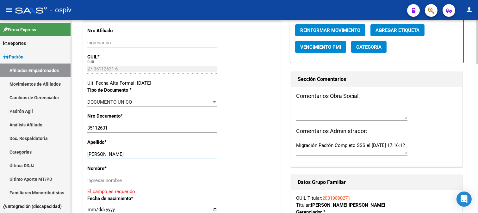
drag, startPoint x: 106, startPoint y: 155, endPoint x: 146, endPoint y: 153, distance: 39.3
click at [146, 153] on input "SUAREZ ERIKA ANGELA" at bounding box center [152, 155] width 130 height 6
type input "SUAREZ"
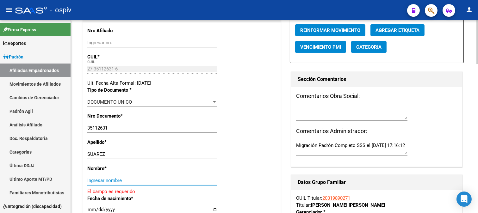
drag, startPoint x: 112, startPoint y: 182, endPoint x: 120, endPoint y: 175, distance: 10.5
click at [112, 182] on input "Ingresar nombre" at bounding box center [152, 181] width 130 height 6
paste input "ERIKA ANGELA"
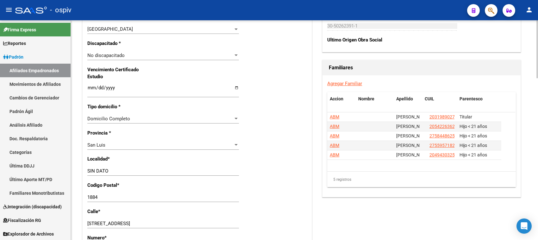
scroll to position [435, 0]
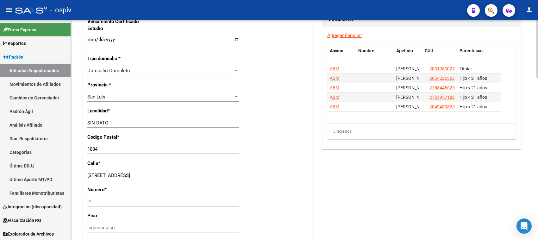
type input "ERIKA ANGELA"
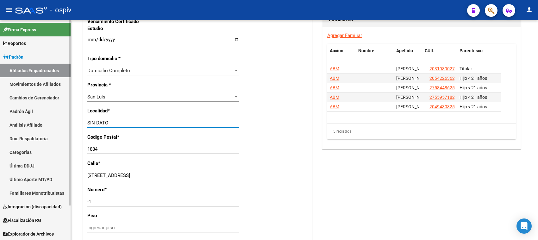
drag, startPoint x: 113, startPoint y: 122, endPoint x: 55, endPoint y: 116, distance: 58.3
click at [55, 116] on mat-sidenav-container "Firma Express Reportes Padrón Traspasos x O.S. Traspasos x Gerenciador Traspaso…" at bounding box center [269, 130] width 538 height 220
type input "berazategui"
click at [98, 95] on span "San Luis" at bounding box center [96, 97] width 18 height 6
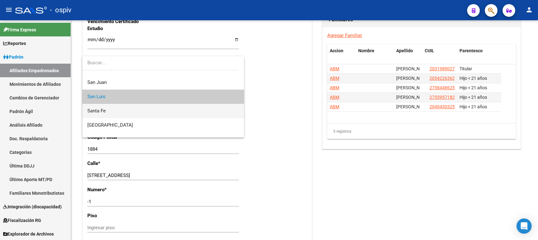
scroll to position [0, 0]
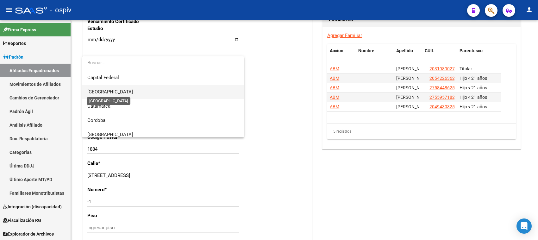
click at [105, 91] on span "[GEOGRAPHIC_DATA]" at bounding box center [110, 92] width 46 height 6
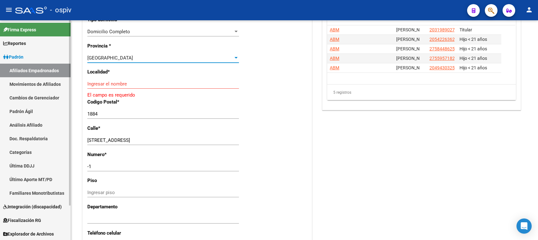
scroll to position [475, 0]
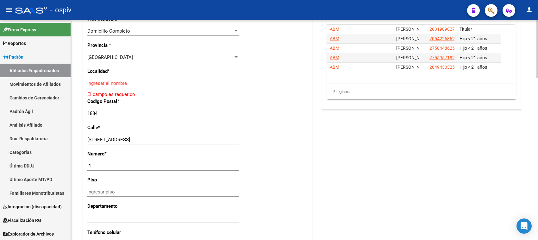
click at [111, 84] on input "Ingresar el nombre" at bounding box center [163, 83] width 152 height 6
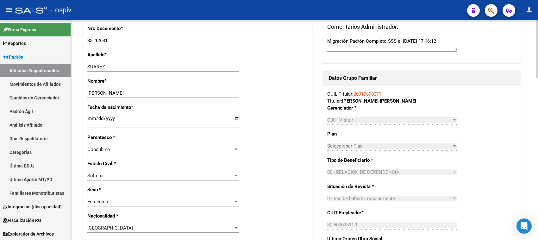
scroll to position [0, 0]
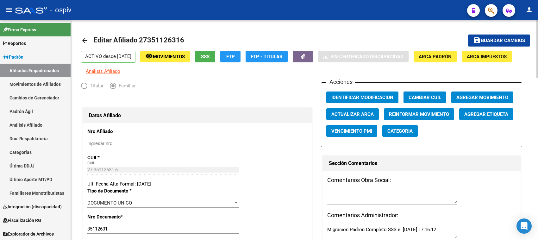
type input "BERAZATEGUI"
click at [478, 40] on span "Guardar cambios" at bounding box center [503, 41] width 44 height 6
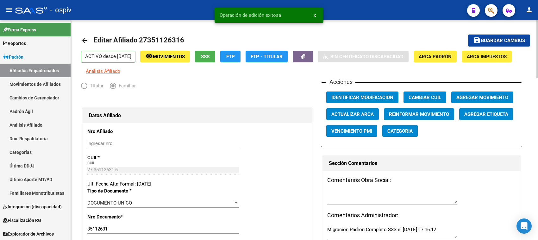
click at [401, 130] on span "Categoria" at bounding box center [400, 131] width 25 height 6
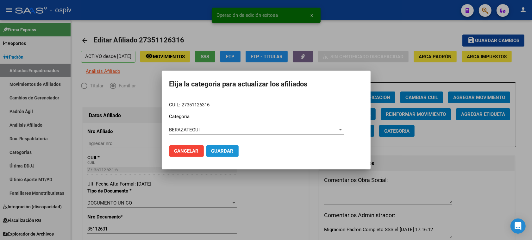
drag, startPoint x: 222, startPoint y: 151, endPoint x: 375, endPoint y: 170, distance: 154.2
click at [226, 151] on span "Guardar" at bounding box center [223, 151] width 22 height 6
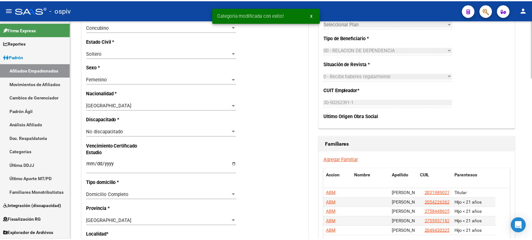
scroll to position [356, 0]
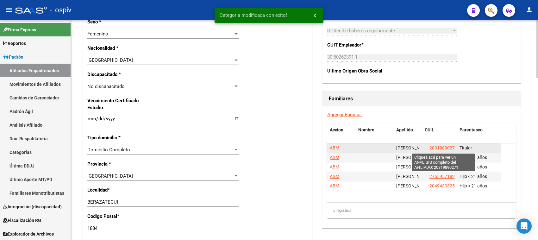
click at [444, 148] on span "20319890271" at bounding box center [444, 147] width 28 height 5
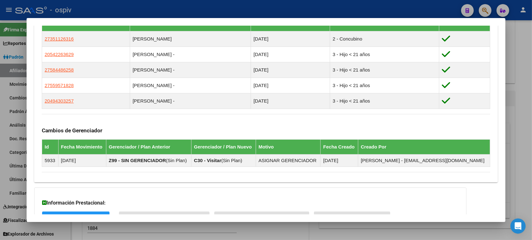
scroll to position [371, 0]
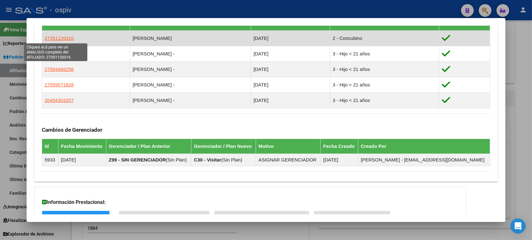
click at [56, 36] on span "27351126316" at bounding box center [59, 37] width 29 height 5
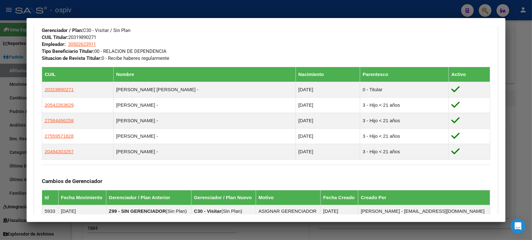
scroll to position [356, 0]
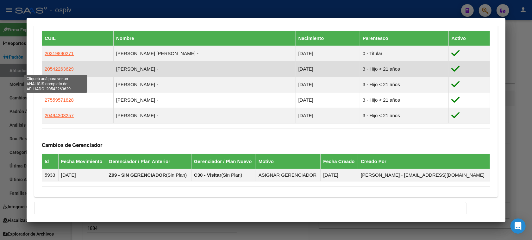
click at [55, 69] on span "20542263629" at bounding box center [59, 68] width 29 height 5
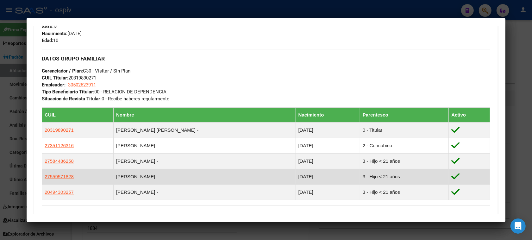
scroll to position [317, 0]
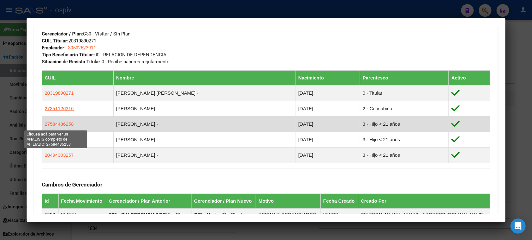
click at [53, 127] on span "27584486258" at bounding box center [59, 123] width 29 height 5
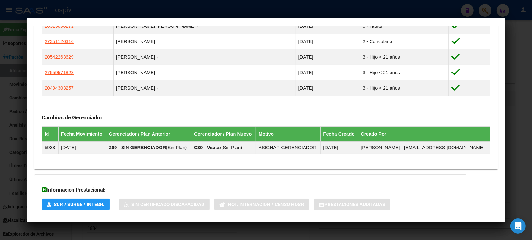
scroll to position [387, 0]
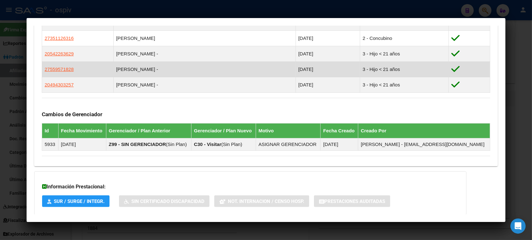
click at [61, 73] on app-link-go-to "27559571828" at bounding box center [59, 69] width 29 height 7
click at [55, 70] on span "27559571828" at bounding box center [59, 68] width 29 height 5
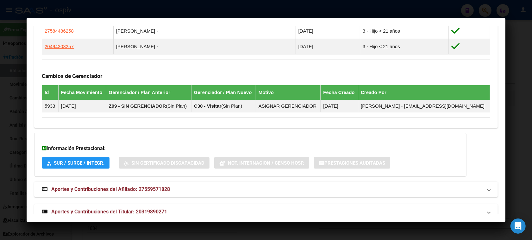
scroll to position [427, 0]
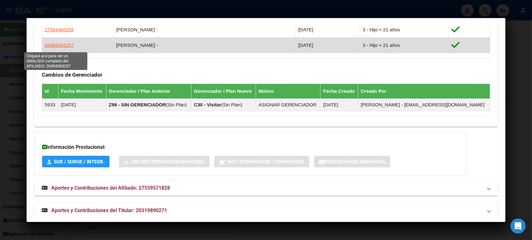
click at [51, 46] on span "20494303257" at bounding box center [59, 44] width 29 height 5
type textarea "20494303257"
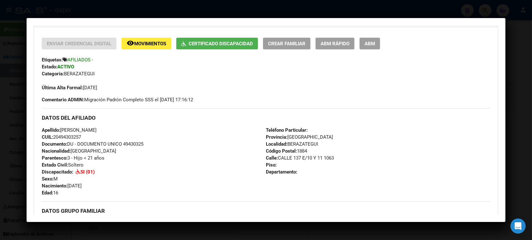
scroll to position [151, 0]
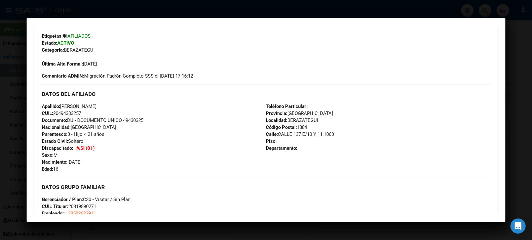
drag, startPoint x: 482, startPoint y: 26, endPoint x: 478, endPoint y: 12, distance: 14.4
click at [478, 24] on mat-dialog-container "Análisis Afiliado - CUIL: 20494303257 DATOS PADRÓN ÁGIL: FIGOLA SUAREZ AGUSTIN …" at bounding box center [266, 120] width 479 height 204
click at [475, 9] on div at bounding box center [266, 120] width 532 height 240
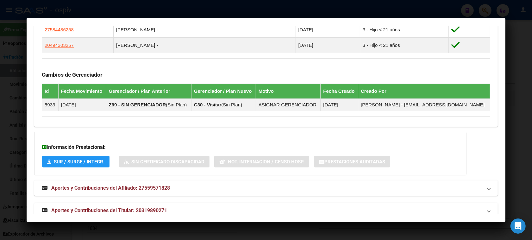
click at [464, 15] on div at bounding box center [266, 120] width 532 height 240
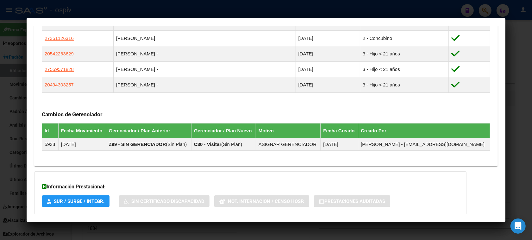
click at [478, 8] on div at bounding box center [266, 120] width 532 height 240
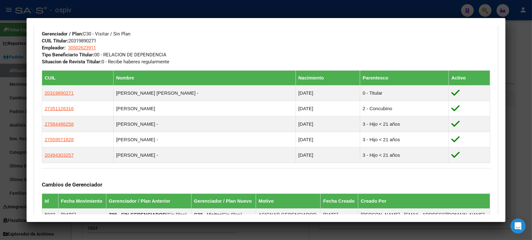
click at [478, 8] on div at bounding box center [266, 120] width 532 height 240
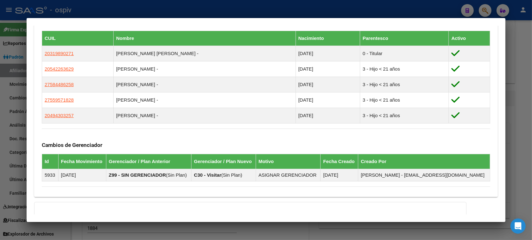
click at [478, 10] on div at bounding box center [266, 120] width 532 height 240
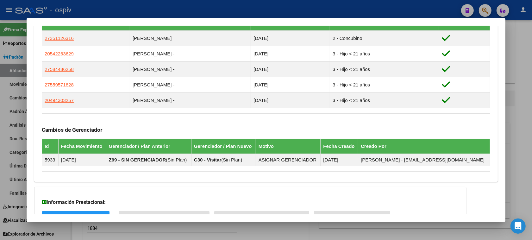
click at [478, 10] on div at bounding box center [266, 120] width 532 height 240
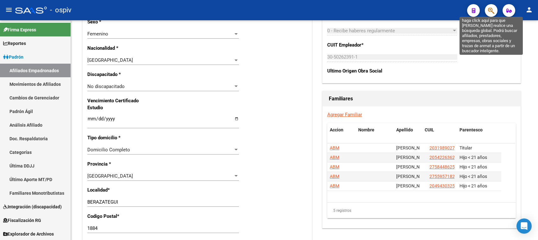
click at [478, 7] on icon "button" at bounding box center [491, 10] width 6 height 7
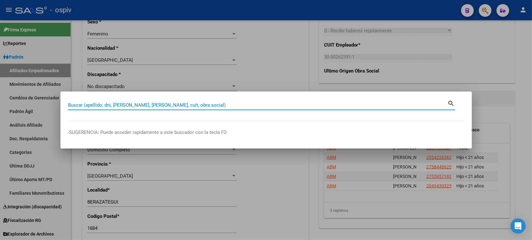
paste input "27327424284"
type input "27327424284"
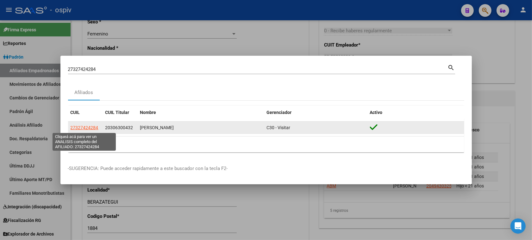
click at [78, 128] on span "27327424284" at bounding box center [85, 127] width 28 height 5
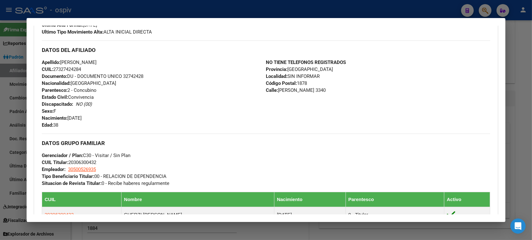
scroll to position [317, 0]
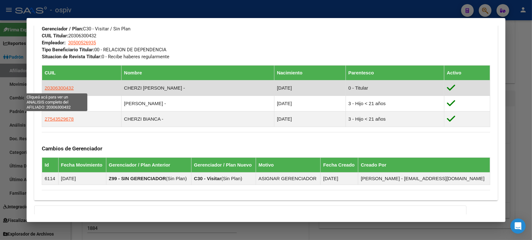
click at [55, 86] on span "20306300432" at bounding box center [59, 87] width 29 height 5
type textarea "20306300432"
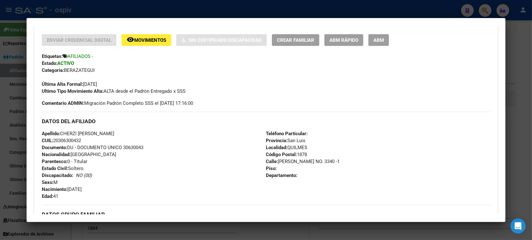
scroll to position [95, 0]
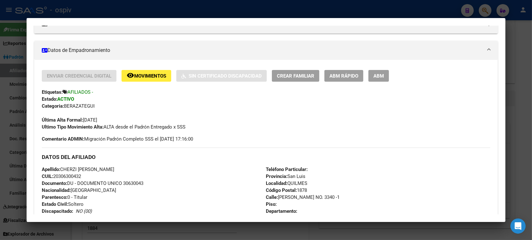
click at [381, 75] on span "ABM" at bounding box center [379, 76] width 10 height 6
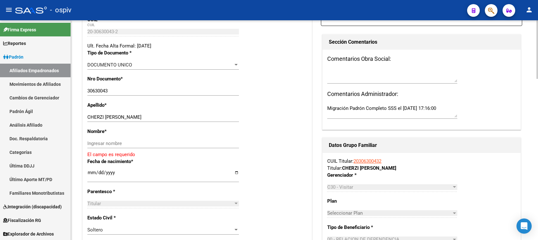
scroll to position [198, 0]
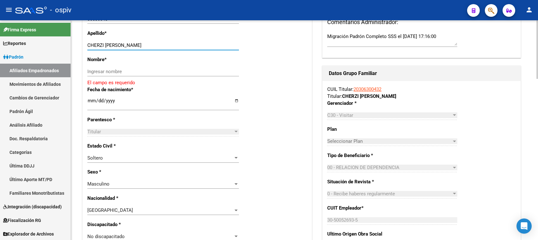
drag, startPoint x: 104, startPoint y: 47, endPoint x: 159, endPoint y: 47, distance: 55.4
click at [159, 47] on input "CHERZI LEONARDO MATIAS" at bounding box center [163, 45] width 152 height 6
type input "CHERZI"
click at [130, 68] on div "Ingresar nombre" at bounding box center [163, 71] width 152 height 9
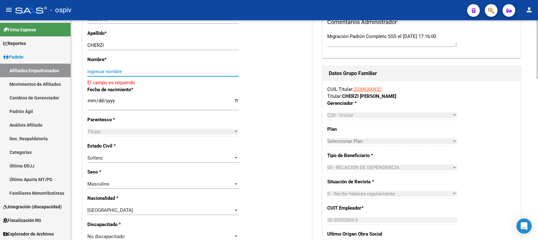
paste input "LEONARDO MATIAS"
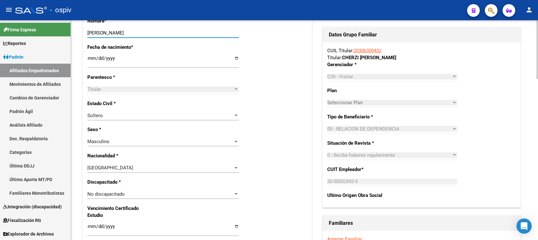
scroll to position [356, 0]
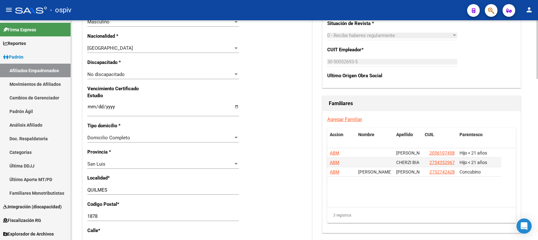
type input "LEONARDO MATIAS"
click at [105, 162] on div "San Luis" at bounding box center [160, 164] width 146 height 6
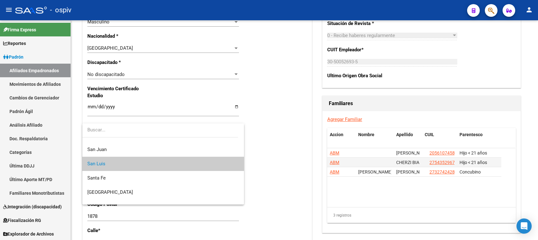
scroll to position [0, 0]
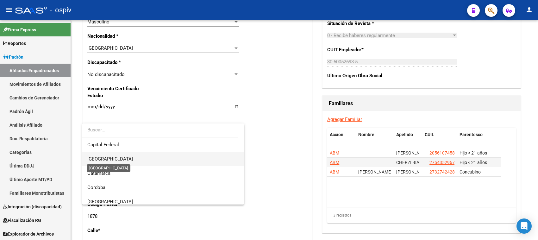
click at [103, 159] on span "[GEOGRAPHIC_DATA]" at bounding box center [110, 159] width 46 height 6
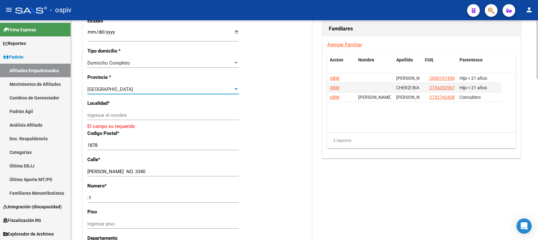
scroll to position [435, 0]
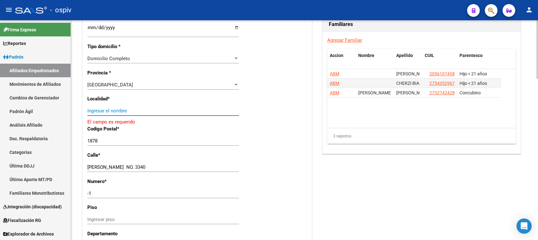
click at [104, 110] on input "Ingresar el nombre" at bounding box center [163, 111] width 152 height 6
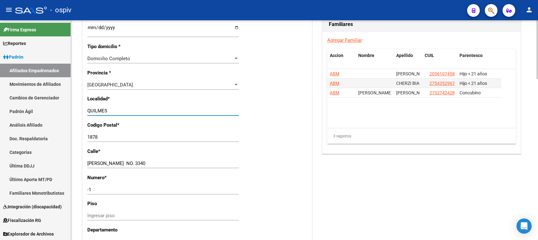
type input "QUILMES"
click at [262, 105] on div "Nro Afiliado Ingresar nro CUIL * 20-30630043-2 CUIL ARCA Padrón Ult. Fecha Alta…" at bounding box center [197, 19] width 229 height 686
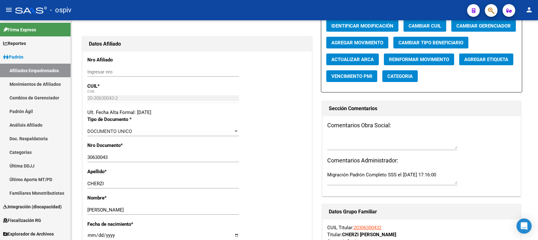
scroll to position [0, 0]
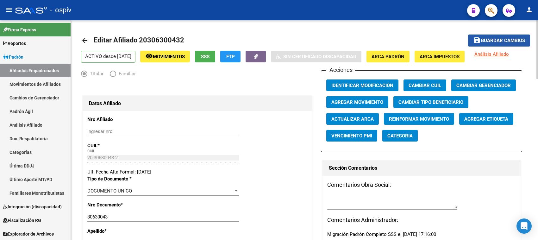
click at [478, 40] on span "Guardar cambios" at bounding box center [503, 41] width 44 height 6
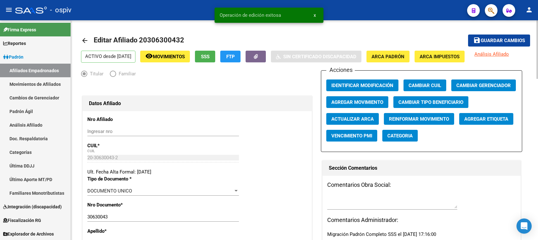
click at [404, 135] on span "Categoria" at bounding box center [400, 136] width 25 height 6
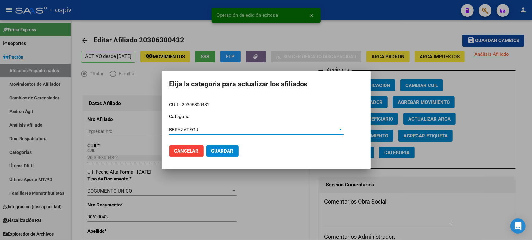
click at [217, 151] on span "Guardar" at bounding box center [223, 151] width 22 height 6
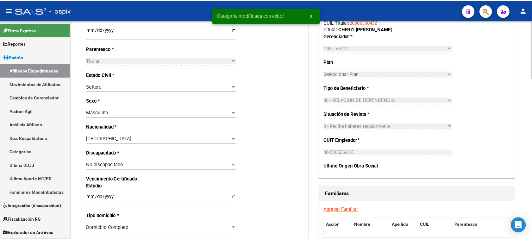
scroll to position [396, 0]
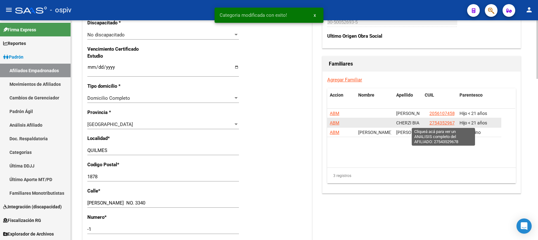
click at [442, 124] on span "27543529678" at bounding box center [444, 122] width 28 height 5
type textarea "27543529678"
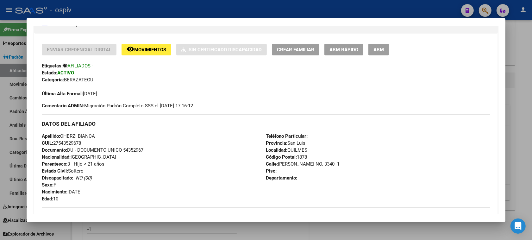
scroll to position [119, 0]
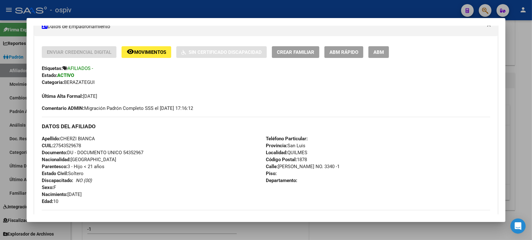
click at [374, 52] on span "ABM" at bounding box center [379, 52] width 10 height 6
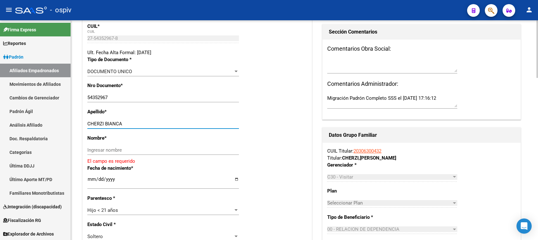
scroll to position [54, 0]
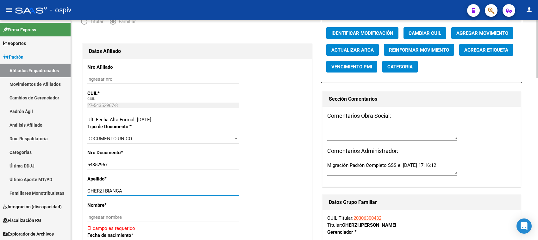
drag, startPoint x: 104, startPoint y: 21, endPoint x: 122, endPoint y: 23, distance: 17.9
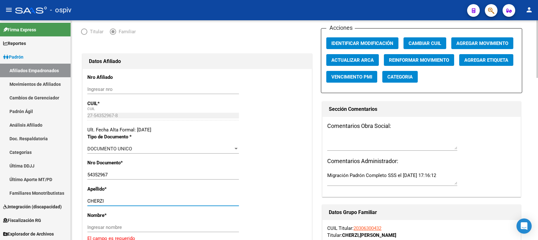
type input "CHERZI"
click at [103, 213] on input "Ingresar nombre" at bounding box center [163, 228] width 152 height 6
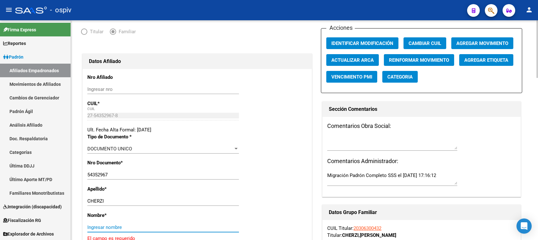
paste input "BIANCA"
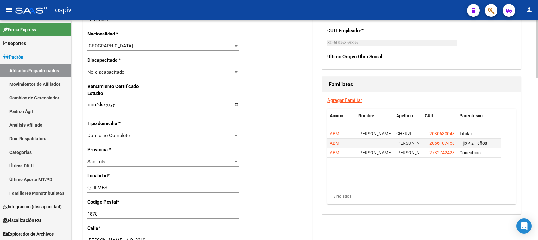
scroll to position [410, 0]
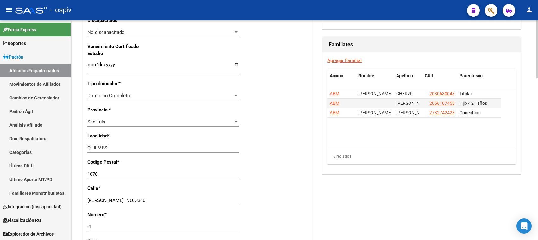
type input "BIANCA"
click at [107, 122] on div "San Luis" at bounding box center [160, 122] width 146 height 6
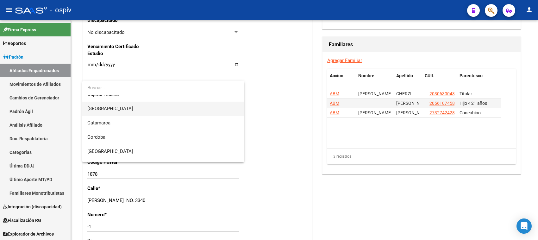
scroll to position [0, 0]
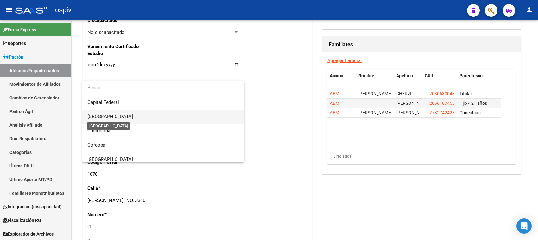
click at [110, 116] on span "[GEOGRAPHIC_DATA]" at bounding box center [110, 117] width 46 height 6
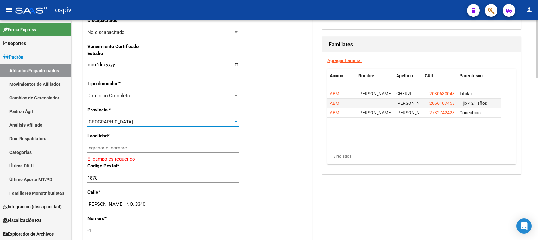
click at [95, 144] on div "Ingresar el nombre" at bounding box center [163, 147] width 152 height 9
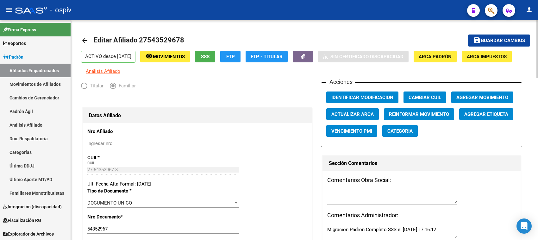
type input "QUILMES"
click at [478, 42] on span "Guardar cambios" at bounding box center [503, 41] width 44 height 6
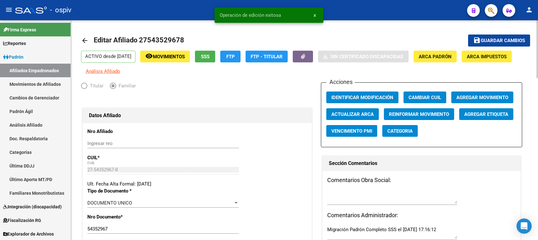
click at [404, 135] on button "Categoria" at bounding box center [400, 131] width 35 height 12
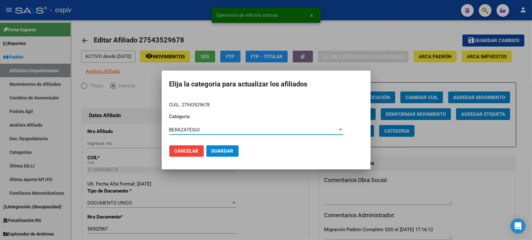
click at [223, 151] on span "Guardar" at bounding box center [223, 151] width 22 height 6
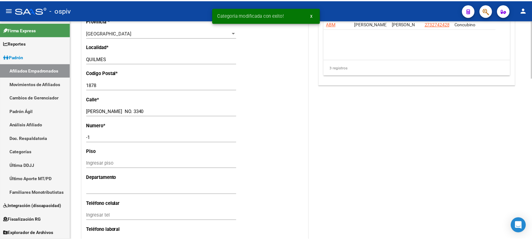
scroll to position [435, 0]
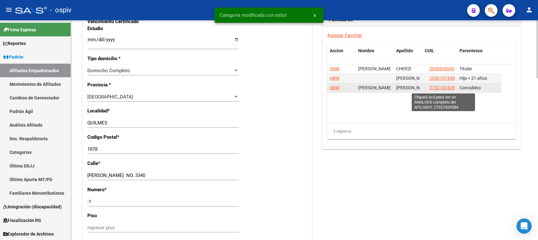
click at [447, 88] on span "27327424284" at bounding box center [444, 87] width 28 height 5
type textarea "27327424284"
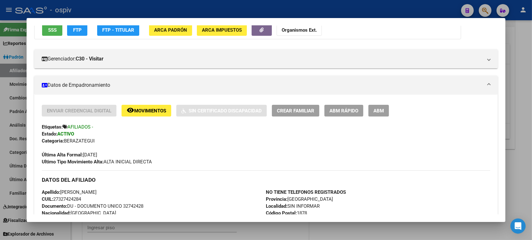
scroll to position [40, 0]
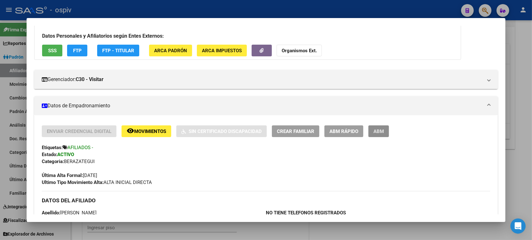
click at [369, 129] on button "ABM" at bounding box center [379, 131] width 21 height 12
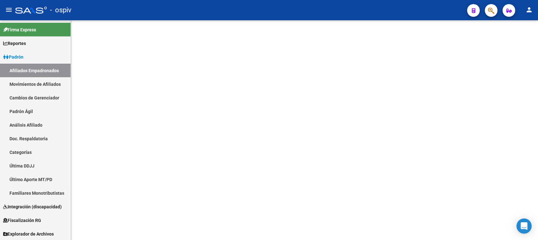
click at [148, 40] on div at bounding box center [304, 32] width 467 height 25
click at [189, 102] on mat-sidenav-content at bounding box center [304, 130] width 467 height 220
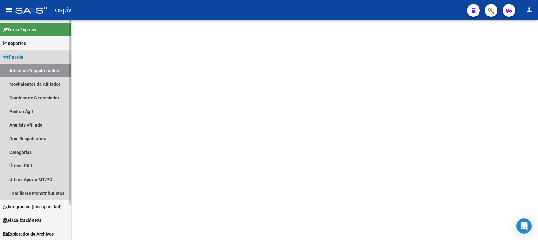
click at [44, 68] on link "Afiliados Empadronados" at bounding box center [35, 71] width 71 height 14
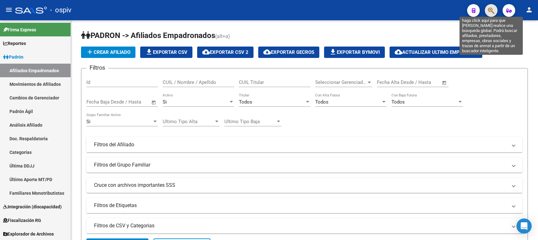
click at [478, 8] on icon "button" at bounding box center [491, 10] width 6 height 7
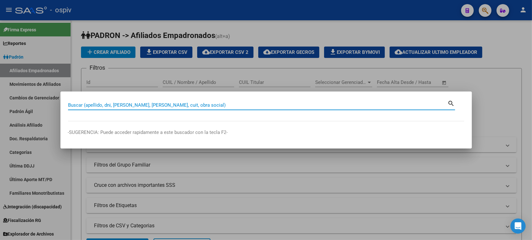
paste input "27327424284"
type input "27327424284"
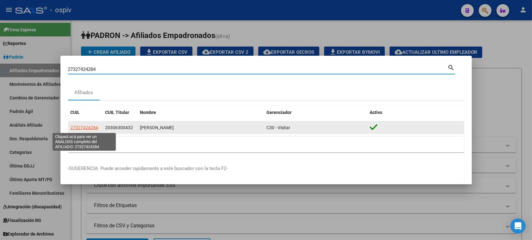
click at [85, 127] on span "27327424284" at bounding box center [85, 127] width 28 height 5
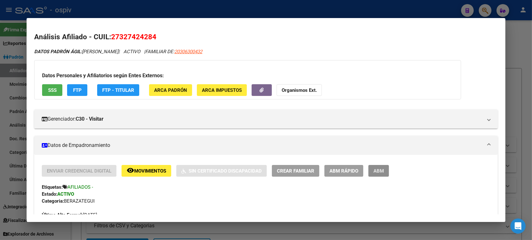
click at [376, 168] on span "ABM" at bounding box center [379, 171] width 10 height 6
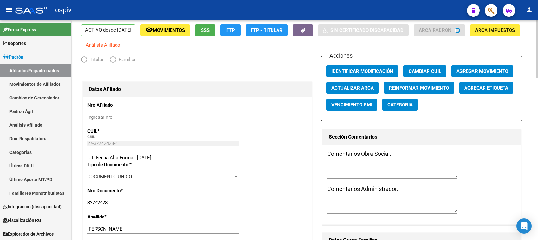
radio input "true"
type input "30-50052693-5"
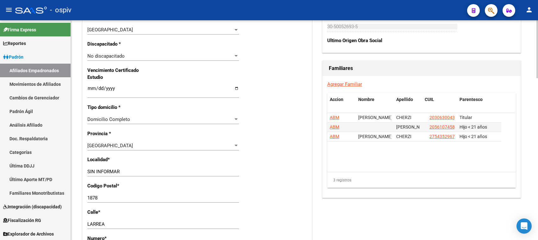
scroll to position [391, 0]
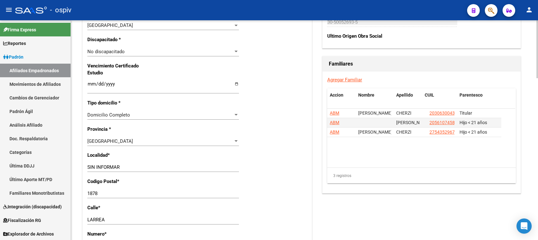
click at [110, 166] on input "SIN INFORMAR" at bounding box center [163, 167] width 152 height 6
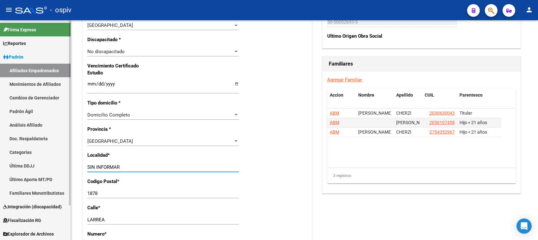
drag, startPoint x: 129, startPoint y: 167, endPoint x: 59, endPoint y: 165, distance: 70.0
click at [59, 165] on mat-sidenav-container "Firma Express Reportes Padrón Traspasos x O.S. Traspasos x Gerenciador Traspaso…" at bounding box center [269, 130] width 538 height 220
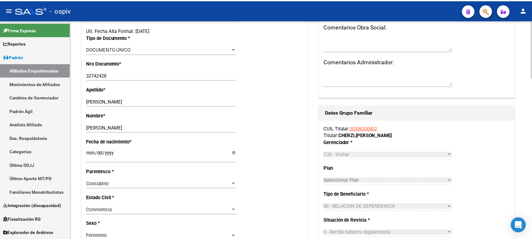
scroll to position [0, 0]
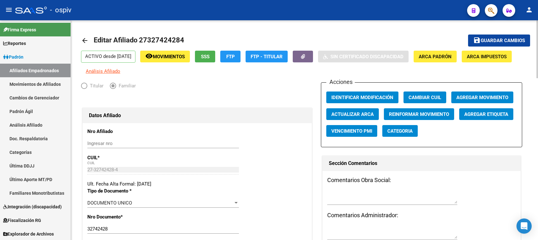
type input "QUILMES"
click at [478, 42] on span "Guardar cambios" at bounding box center [503, 41] width 44 height 6
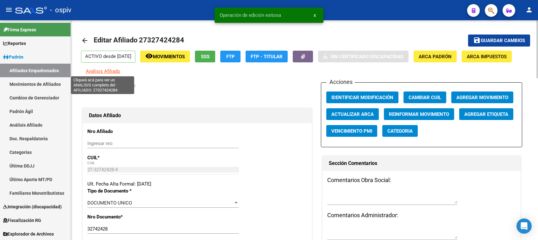
click at [94, 73] on span "Análisis Afiliado" at bounding box center [103, 71] width 35 height 6
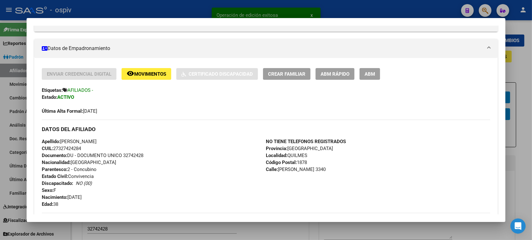
scroll to position [110, 0]
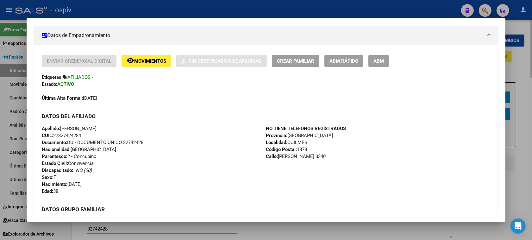
drag, startPoint x: 486, startPoint y: 9, endPoint x: 130, endPoint y: 52, distance: 358.5
click at [478, 9] on div at bounding box center [266, 120] width 532 height 240
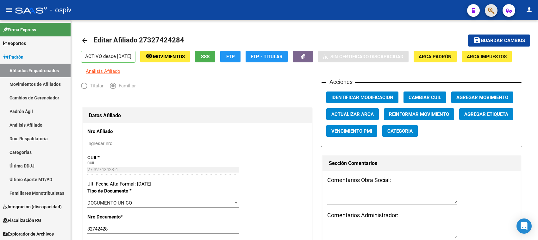
click at [478, 11] on button "button" at bounding box center [491, 10] width 13 height 13
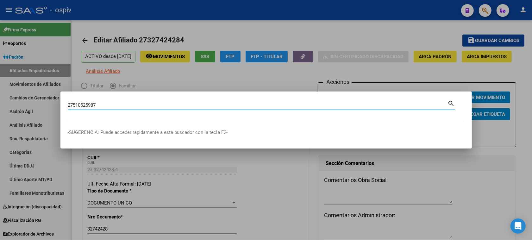
type input "27510525987"
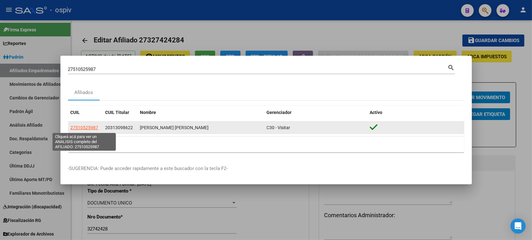
click at [81, 125] on span "27510525987" at bounding box center [85, 127] width 28 height 5
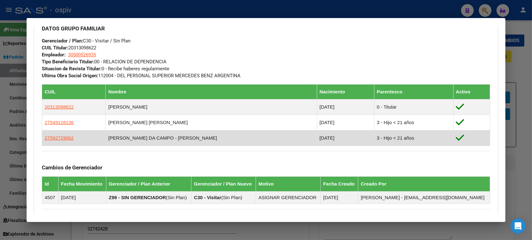
scroll to position [308, 0]
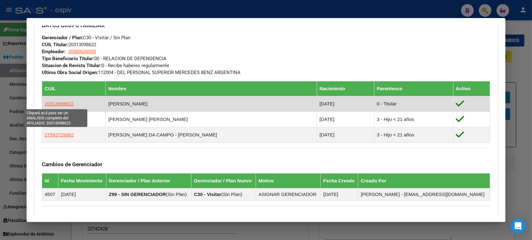
click at [57, 105] on span "20313098622" at bounding box center [59, 103] width 29 height 5
type textarea "20313098622"
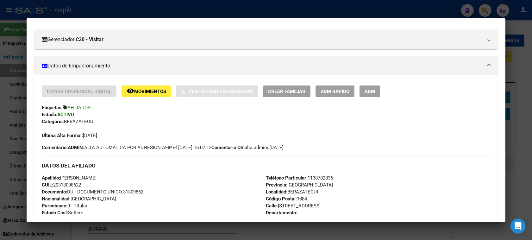
scroll to position [95, 0]
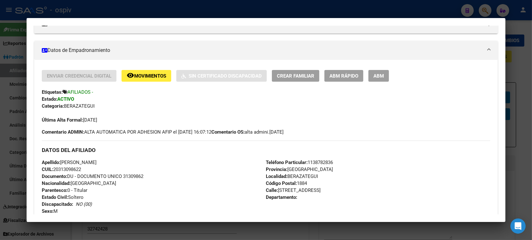
drag, startPoint x: 485, startPoint y: 9, endPoint x: 124, endPoint y: 42, distance: 362.2
click at [478, 9] on div at bounding box center [266, 120] width 532 height 240
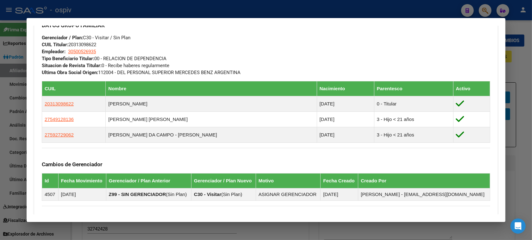
click at [474, 5] on div at bounding box center [266, 120] width 532 height 240
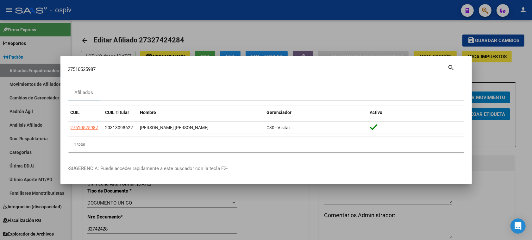
click at [478, 10] on div at bounding box center [266, 120] width 532 height 240
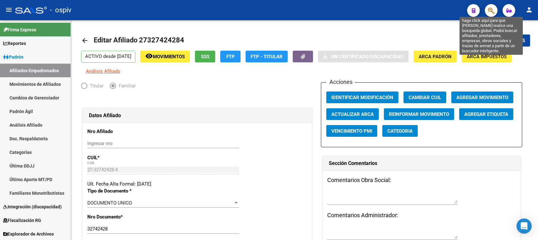
click at [478, 7] on button "button" at bounding box center [491, 10] width 13 height 13
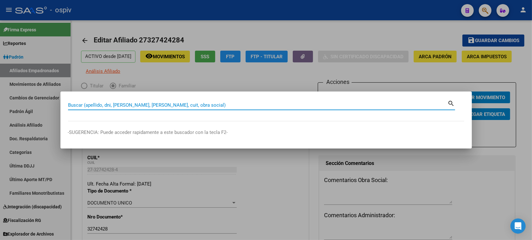
paste input "20508134518"
type input "20508134518"
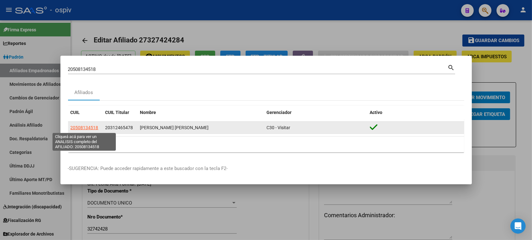
click at [88, 129] on span "20508134518" at bounding box center [85, 127] width 28 height 5
type textarea "20508134518"
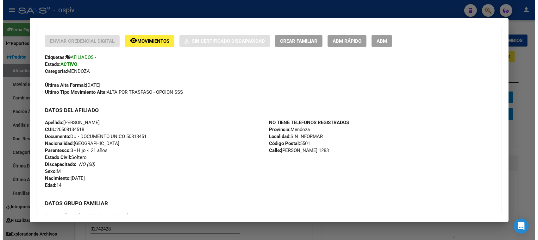
scroll to position [0, 0]
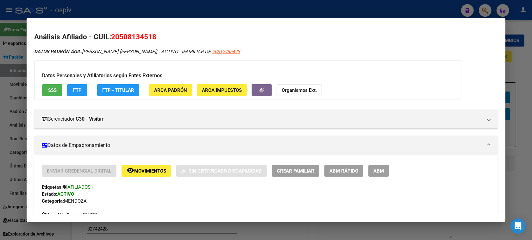
drag, startPoint x: 211, startPoint y: 53, endPoint x: 257, endPoint y: 53, distance: 46.5
click at [257, 53] on div "DATOS PADRÓN ÁGIL: LOPEZ ORTIZ AARON MARCELO | ACTIVO | FAMILIAR DE: 20312465478" at bounding box center [266, 51] width 464 height 7
copy span "20312465478"
click at [478, 8] on div at bounding box center [266, 120] width 532 height 240
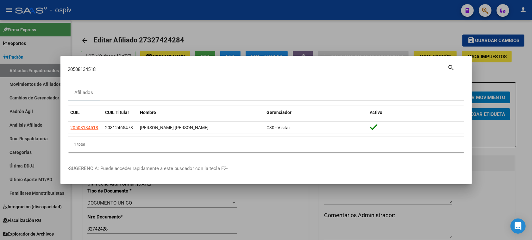
click at [431, 32] on div at bounding box center [266, 120] width 532 height 240
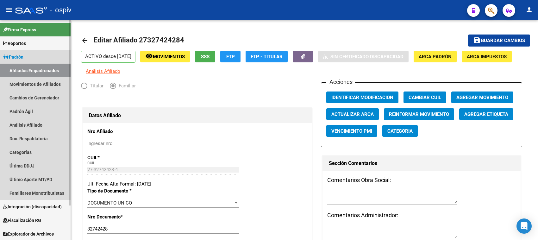
click at [25, 69] on link "Afiliados Empadronados" at bounding box center [35, 71] width 71 height 14
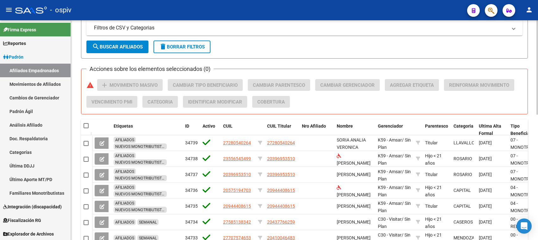
scroll to position [119, 0]
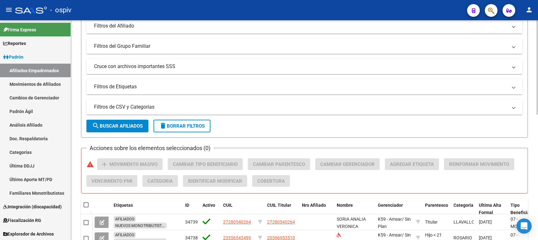
click at [138, 85] on mat-panel-title "Filtros de Etiquetas" at bounding box center [301, 86] width 414 height 7
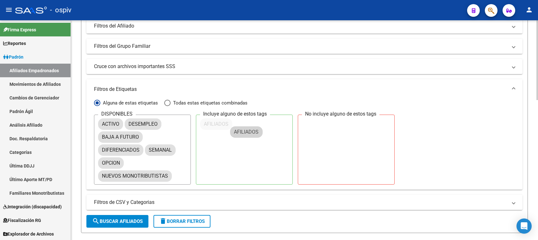
drag, startPoint x: 111, startPoint y: 138, endPoint x: 227, endPoint y: 130, distance: 116.1
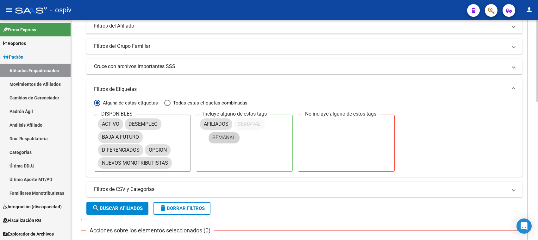
drag, startPoint x: 164, startPoint y: 148, endPoint x: 200, endPoint y: 144, distance: 36.6
click at [128, 206] on span "search Buscar Afiliados" at bounding box center [117, 209] width 51 height 6
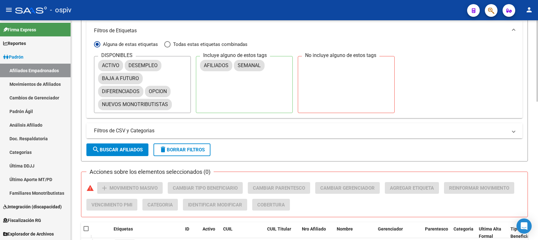
scroll to position [177, 0]
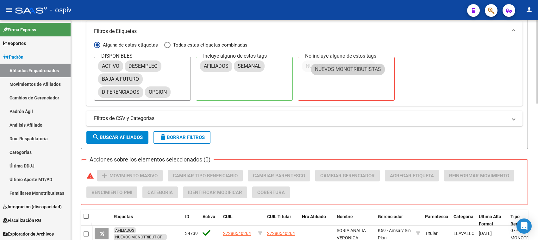
drag, startPoint x: 213, startPoint y: 101, endPoint x: 314, endPoint y: 82, distance: 103.4
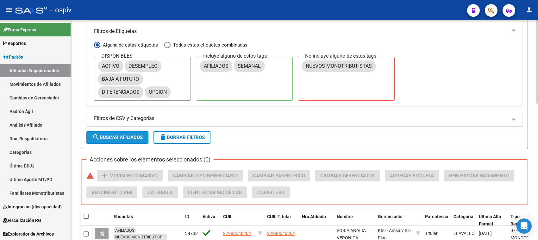
click at [110, 136] on span "search Buscar Afiliados" at bounding box center [117, 138] width 51 height 6
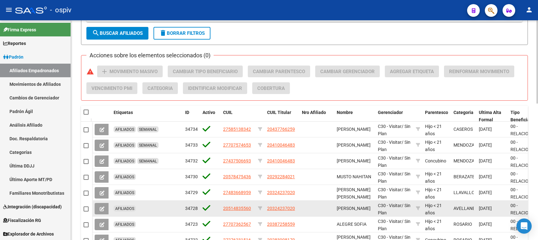
scroll to position [164, 0]
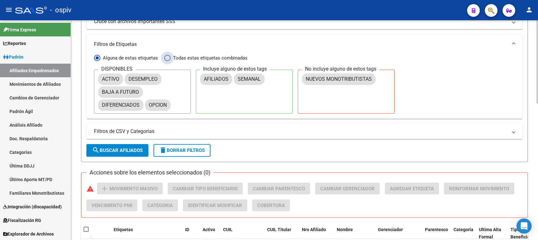
click at [166, 55] on span "Filtrar por:" at bounding box center [167, 58] width 6 height 6
click at [166, 55] on input "Todas estas etiquetas combinadas" at bounding box center [167, 58] width 6 height 6
radio input "true"
click at [129, 149] on span "search Buscar Afiliados" at bounding box center [117, 151] width 51 height 6
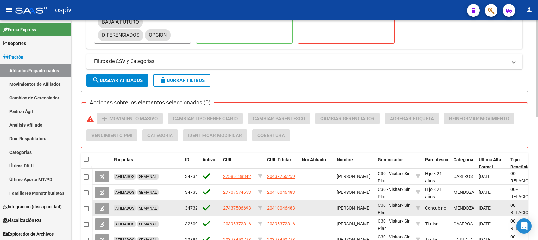
scroll to position [282, 0]
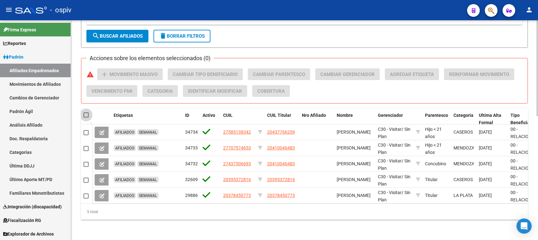
click at [86, 112] on span at bounding box center [86, 114] width 5 height 5
click at [86, 117] on input "checkbox" at bounding box center [86, 117] width 0 height 0
checkbox input "true"
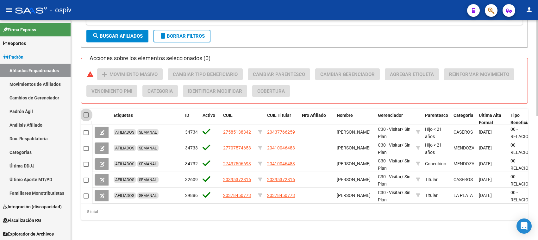
checkbox input "true"
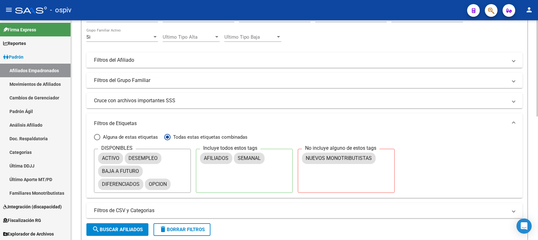
scroll to position [0, 0]
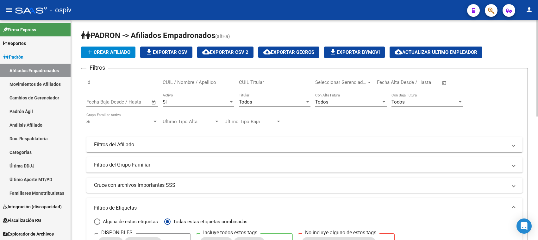
click at [240, 51] on span "cloud_download Exportar CSV 2" at bounding box center [225, 52] width 46 height 6
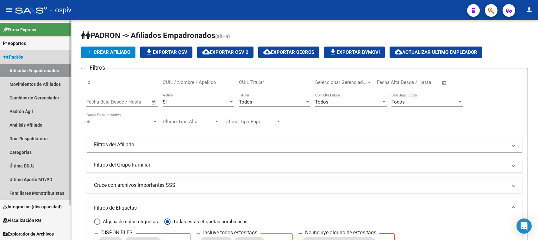
click at [63, 71] on link "Afiliados Empadronados" at bounding box center [35, 71] width 71 height 14
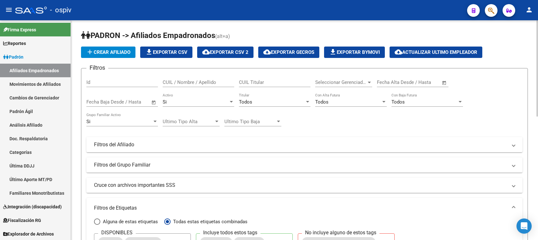
click at [130, 213] on span "Alguna de estas etiquetas" at bounding box center [129, 221] width 58 height 7
click at [100, 213] on input "Alguna de estas etiquetas" at bounding box center [97, 221] width 6 height 6
radio input "true"
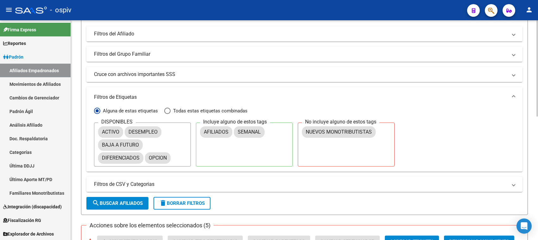
scroll to position [119, 0]
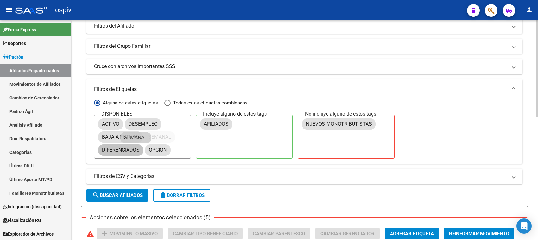
drag, startPoint x: 244, startPoint y: 125, endPoint x: 119, endPoint y: 144, distance: 126.8
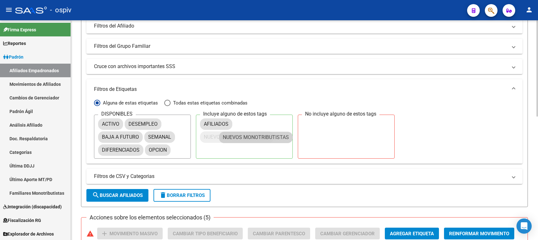
drag, startPoint x: 363, startPoint y: 126, endPoint x: 261, endPoint y: 140, distance: 102.6
click at [217, 105] on span "Todas estas etiquetas combinadas" at bounding box center [209, 102] width 77 height 7
click at [171, 105] on input "Todas estas etiquetas combinadas" at bounding box center [167, 103] width 6 height 6
radio input "true"
click at [129, 196] on span "search Buscar Afiliados" at bounding box center [117, 196] width 51 height 6
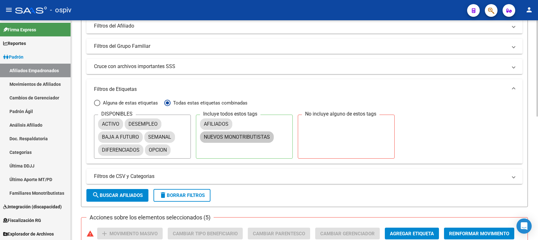
checkbox input "false"
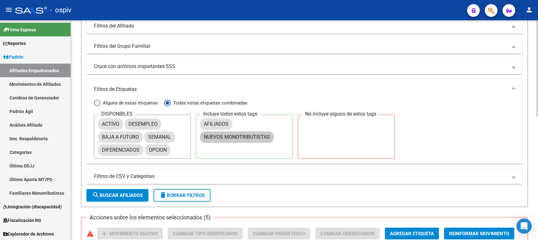
checkbox input "false"
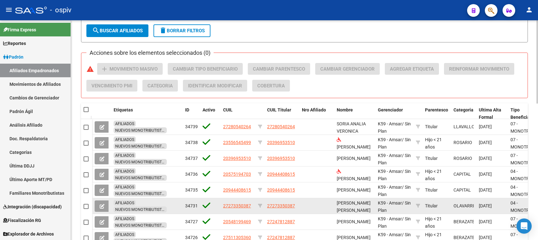
scroll to position [317, 0]
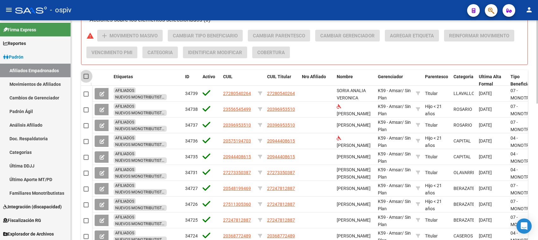
click at [86, 74] on span at bounding box center [86, 76] width 5 height 5
click at [86, 79] on input "checkbox" at bounding box center [86, 79] width 0 height 0
checkbox input "true"
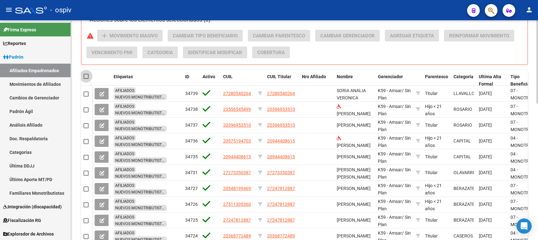
checkbox input "true"
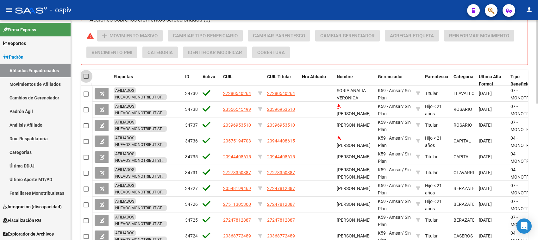
checkbox input "true"
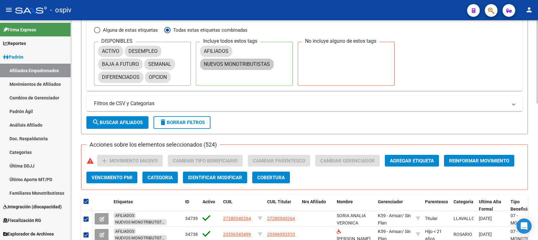
scroll to position [204, 0]
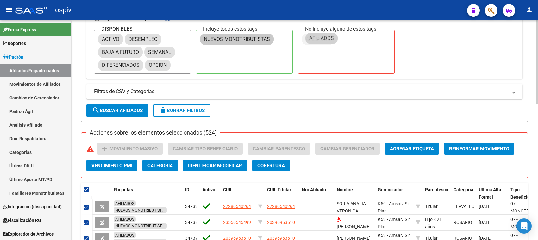
drag, startPoint x: 213, startPoint y: 38, endPoint x: 319, endPoint y: 37, distance: 105.4
drag, startPoint x: 325, startPoint y: 37, endPoint x: 232, endPoint y: 51, distance: 94.4
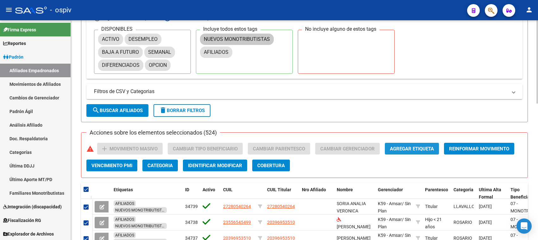
click at [403, 146] on span "Agregar Etiqueta" at bounding box center [412, 149] width 44 height 6
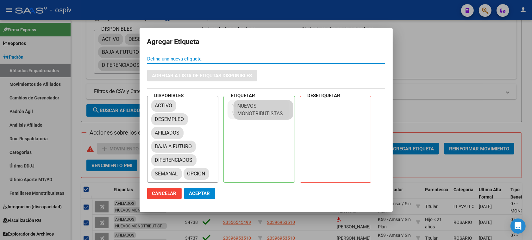
drag, startPoint x: 180, startPoint y: 183, endPoint x: 259, endPoint y: 110, distance: 107.4
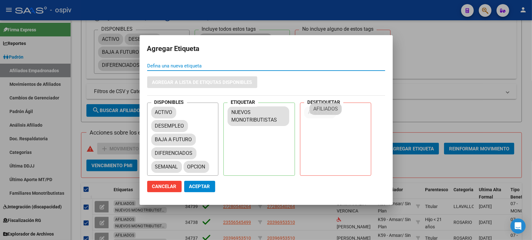
drag, startPoint x: 177, startPoint y: 133, endPoint x: 322, endPoint y: 106, distance: 146.8
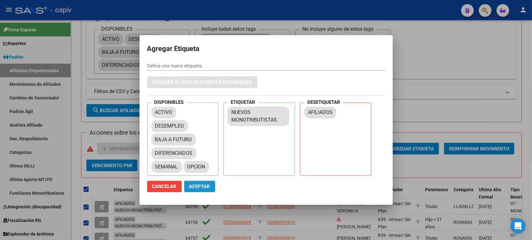
click at [199, 186] on span "Aceptar" at bounding box center [199, 187] width 21 height 6
checkbox input "false"
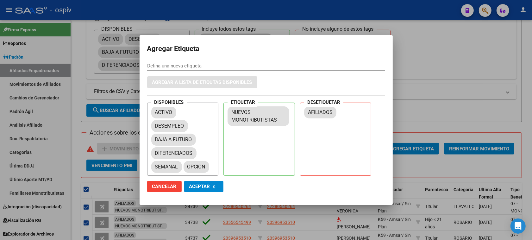
checkbox input "false"
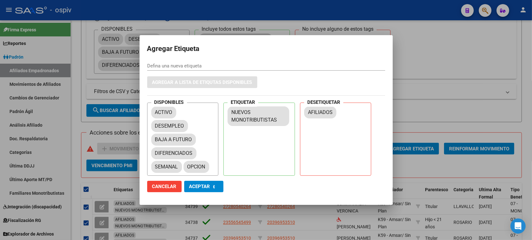
checkbox input "false"
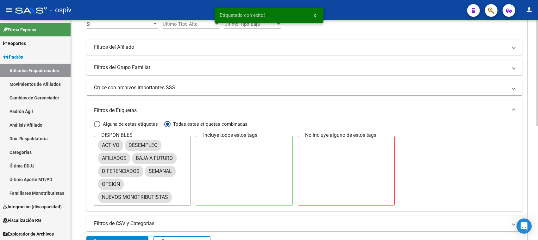
scroll to position [81, 0]
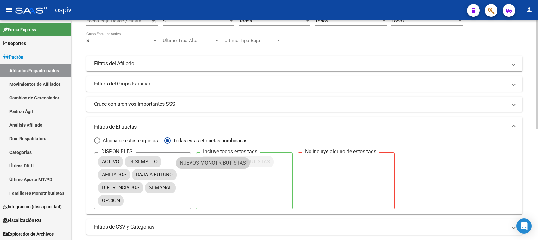
drag, startPoint x: 137, startPoint y: 210, endPoint x: 218, endPoint y: 159, distance: 95.9
click at [132, 141] on span "Alguna de estas etiquetas" at bounding box center [129, 140] width 58 height 7
click at [100, 141] on input "Alguna de estas etiquetas" at bounding box center [97, 140] width 6 height 6
radio input "true"
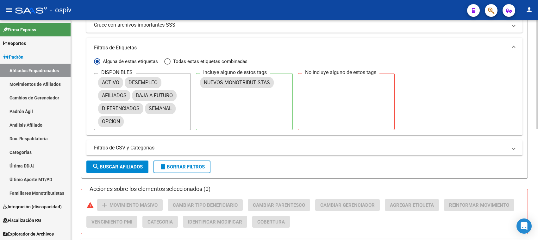
click at [122, 164] on span "search Buscar Afiliados" at bounding box center [117, 167] width 51 height 6
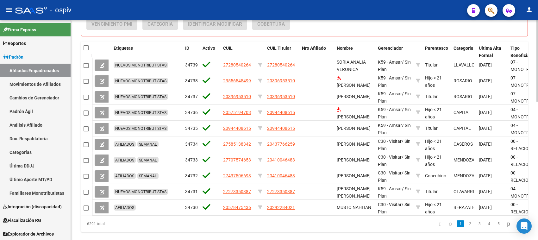
scroll to position [121, 0]
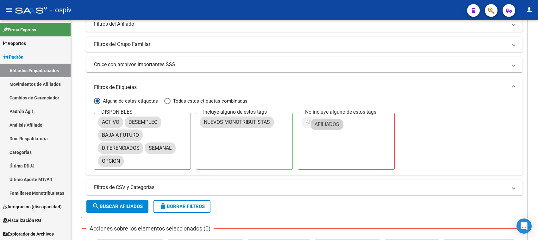
drag, startPoint x: 117, startPoint y: 134, endPoint x: 326, endPoint y: 121, distance: 209.7
click at [127, 205] on span "search Buscar Afiliados" at bounding box center [117, 207] width 51 height 6
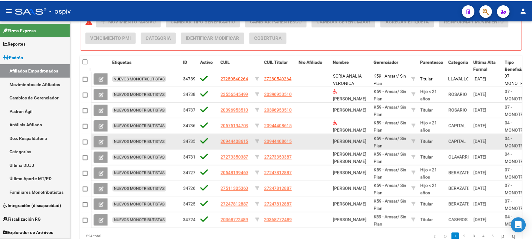
scroll to position [375, 0]
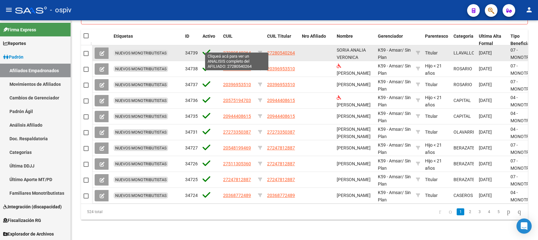
click at [246, 50] on span "27280540264" at bounding box center [237, 52] width 28 height 5
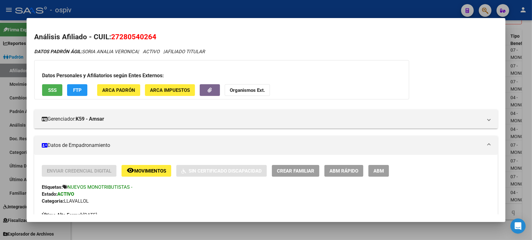
scroll to position [119, 0]
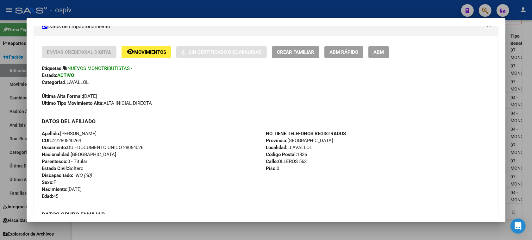
click at [0, 80] on div at bounding box center [266, 120] width 532 height 240
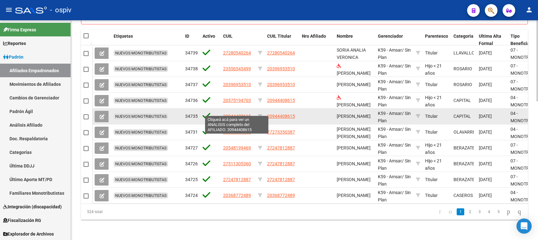
click at [235, 114] on span "20944408615" at bounding box center [237, 116] width 28 height 5
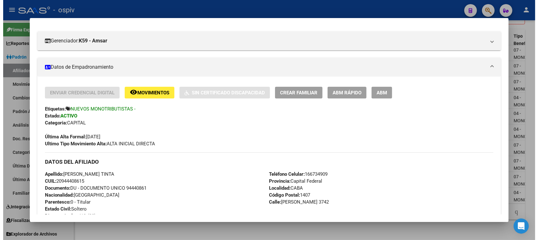
scroll to position [79, 0]
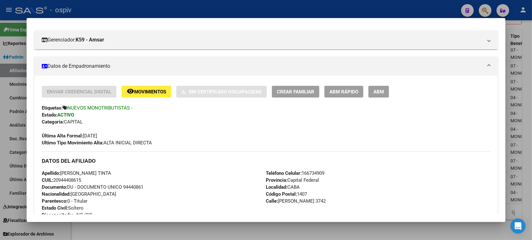
click at [6, 140] on div at bounding box center [266, 120] width 532 height 240
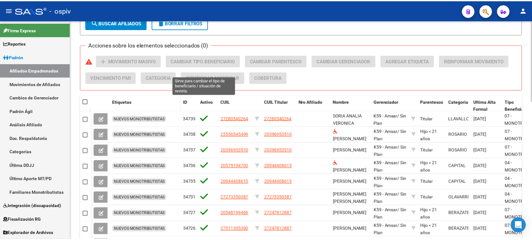
scroll to position [295, 0]
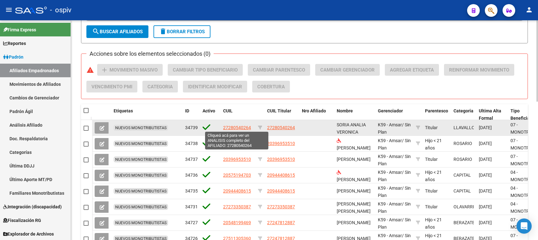
click at [240, 128] on span "27280540264" at bounding box center [237, 127] width 28 height 5
type textarea "27280540264"
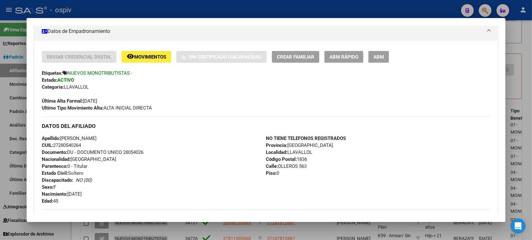
scroll to position [119, 0]
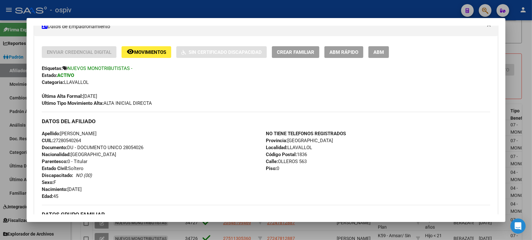
click at [378, 52] on span "ABM" at bounding box center [379, 52] width 10 height 6
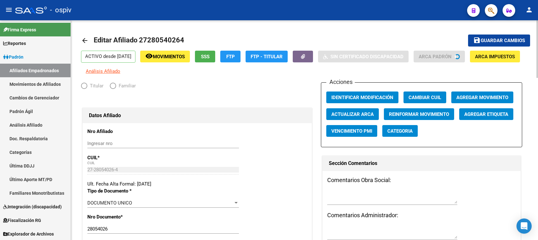
radio input "true"
type input "27-28054026-4"
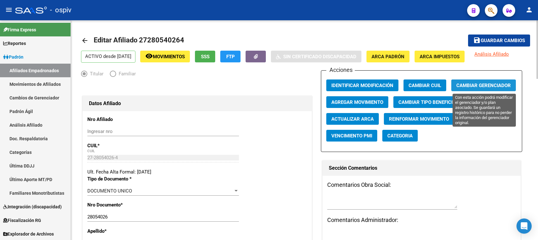
click at [478, 86] on span "Cambiar Gerenciador" at bounding box center [484, 86] width 54 height 6
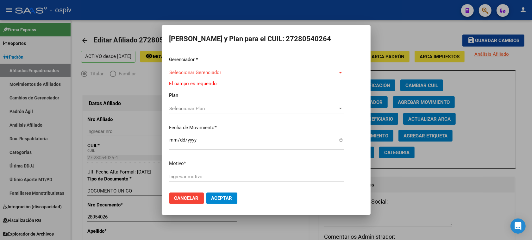
click at [177, 70] on div "Seleccionar Gerenciador Seleccionar Gerenciador" at bounding box center [256, 72] width 174 height 9
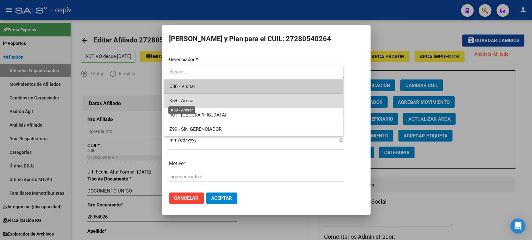
click at [188, 102] on span "K59 - Amsar" at bounding box center [182, 101] width 26 height 6
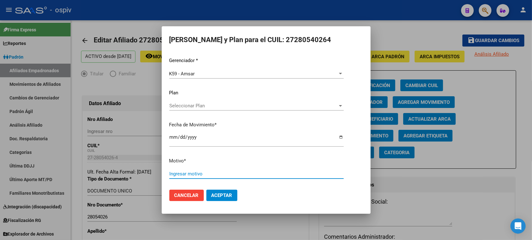
click at [193, 171] on input "Ingresar motivo" at bounding box center [256, 174] width 174 height 6
type input "MONOTRIBUTO"
click at [221, 196] on span "Aceptar" at bounding box center [222, 196] width 21 height 6
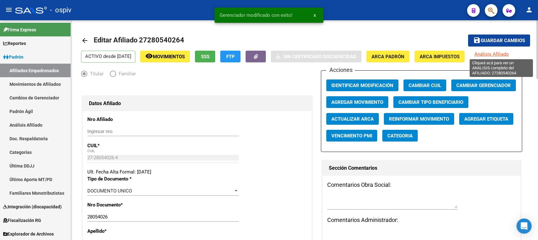
click at [478, 53] on span "Análisis Afiliado" at bounding box center [492, 54] width 35 height 6
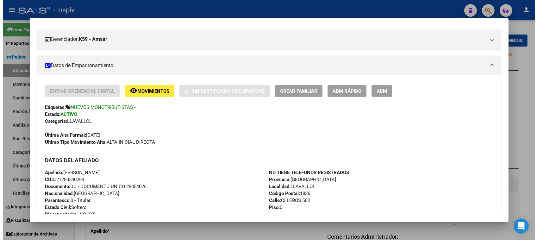
scroll to position [79, 0]
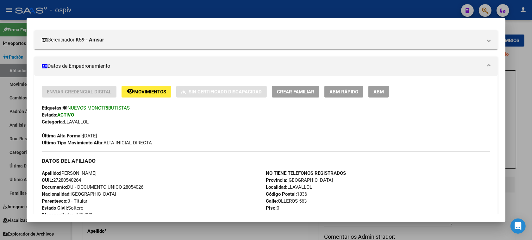
click at [478, 9] on div at bounding box center [266, 120] width 532 height 240
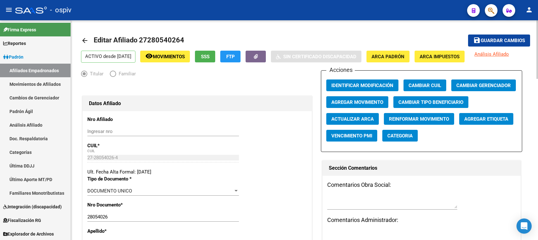
click at [85, 40] on mat-icon "arrow_back" at bounding box center [85, 41] width 8 height 8
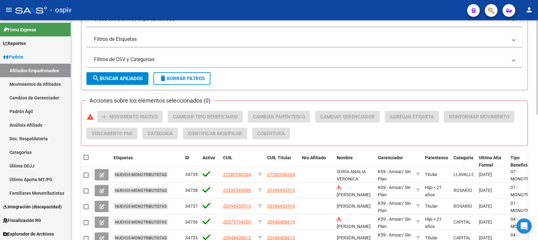
scroll to position [119, 0]
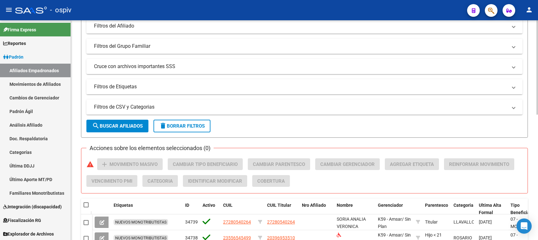
click at [156, 91] on mat-expansion-panel-header "Filtros de Etiquetas" at bounding box center [304, 86] width 436 height 15
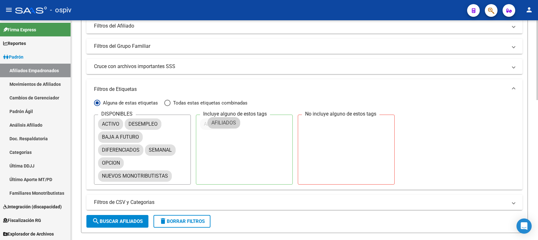
drag, startPoint x: 120, startPoint y: 135, endPoint x: 233, endPoint y: 121, distance: 113.9
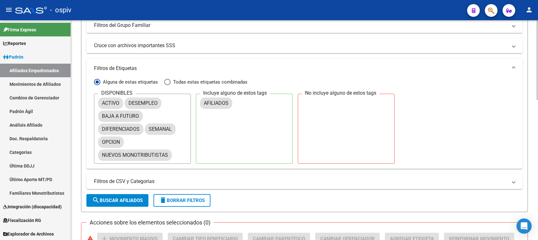
scroll to position [158, 0]
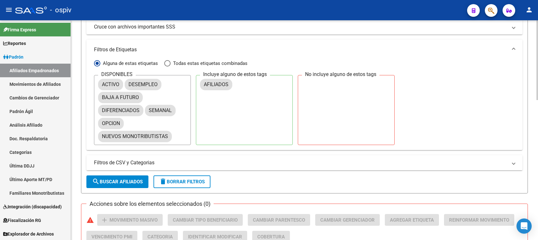
click at [478, 164] on span "Filtros de CSV y Categorias" at bounding box center [303, 162] width 419 height 7
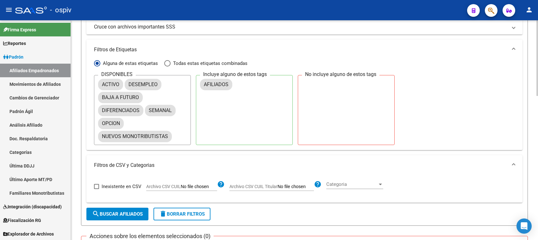
click at [341, 187] on div "Categoria Categoria" at bounding box center [354, 182] width 57 height 14
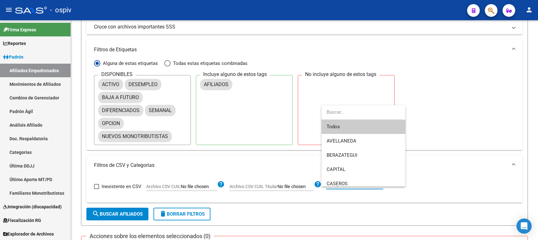
click at [257, 164] on div at bounding box center [269, 120] width 538 height 240
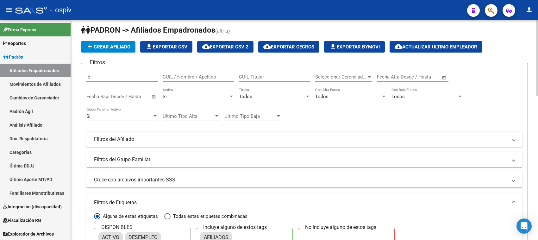
scroll to position [0, 0]
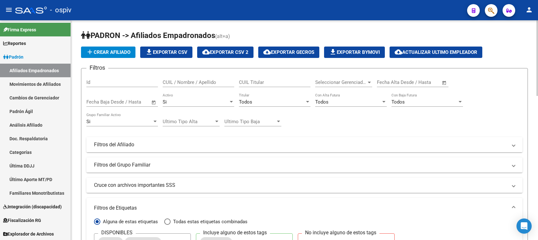
click at [126, 147] on mat-panel-title "Filtros del Afiliado" at bounding box center [301, 144] width 414 height 7
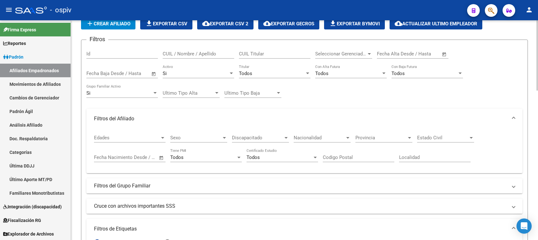
scroll to position [40, 0]
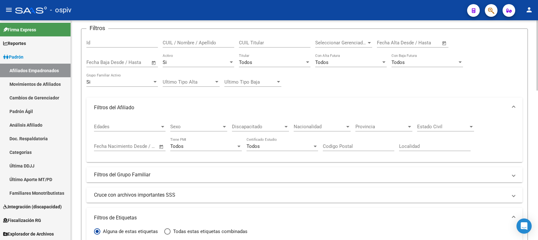
click at [142, 171] on mat-panel-title "Filtros del Grupo Familiar" at bounding box center [301, 174] width 414 height 7
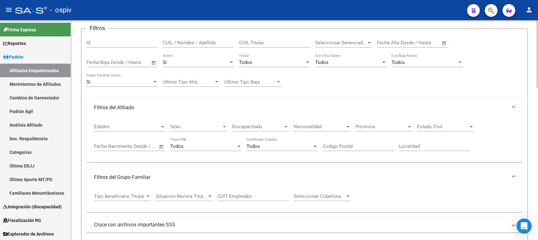
click at [147, 196] on div at bounding box center [148, 196] width 6 height 5
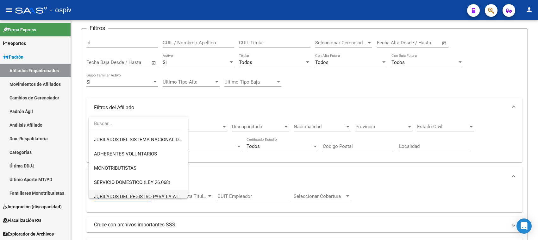
scroll to position [53, 0]
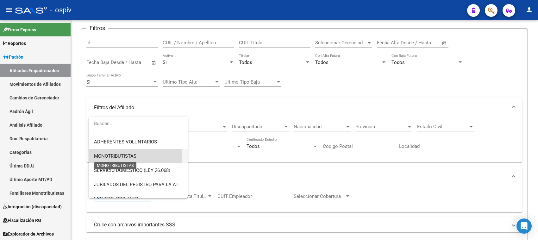
click at [122, 156] on span "MONOTRIBUTISTAS" at bounding box center [115, 156] width 42 height 6
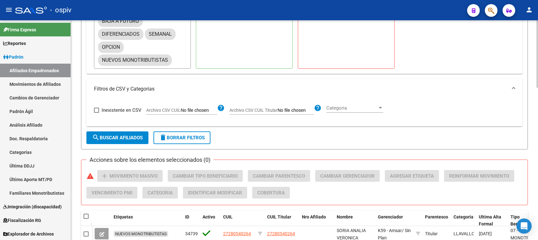
scroll to position [317, 0]
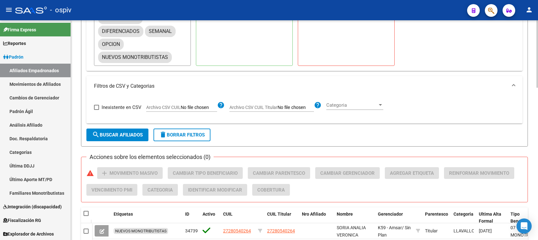
click at [118, 133] on span "search Buscar Afiliados" at bounding box center [117, 135] width 51 height 6
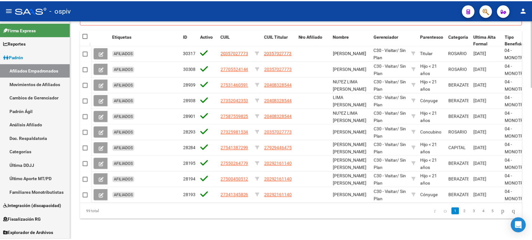
scroll to position [499, 0]
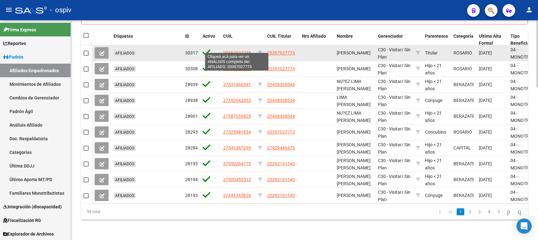
click at [228, 50] on span "20357027773" at bounding box center [237, 52] width 28 height 5
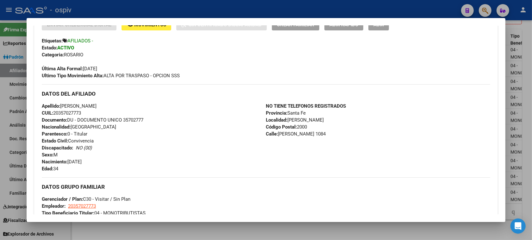
scroll to position [174, 0]
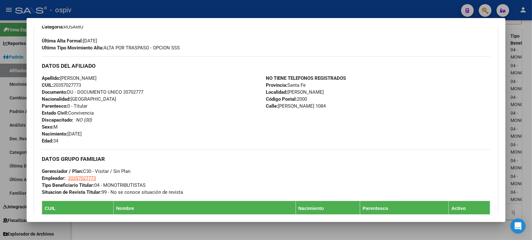
click at [13, 91] on div at bounding box center [266, 120] width 532 height 240
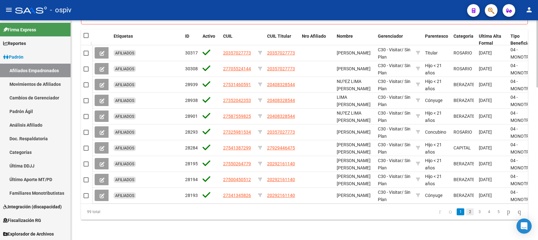
click at [466, 210] on link "2" at bounding box center [470, 211] width 8 height 7
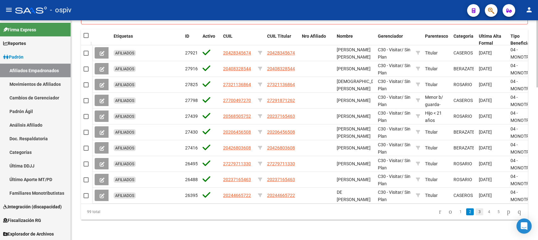
click at [476, 212] on link "3" at bounding box center [480, 211] width 8 height 7
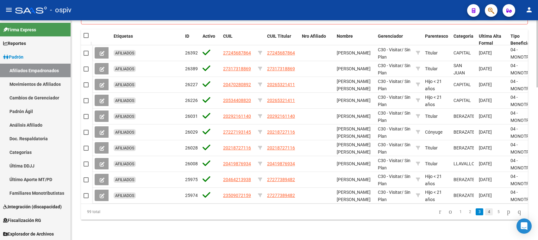
click at [478, 211] on link "4" at bounding box center [489, 211] width 8 height 7
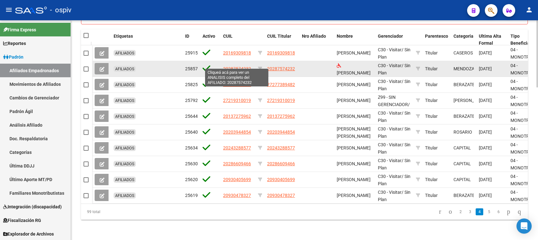
click at [230, 66] on span "20287574232" at bounding box center [237, 68] width 28 height 5
type textarea "20287574232"
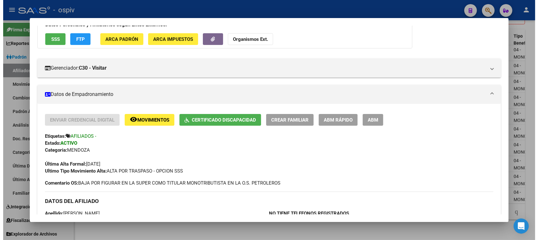
scroll to position [0, 0]
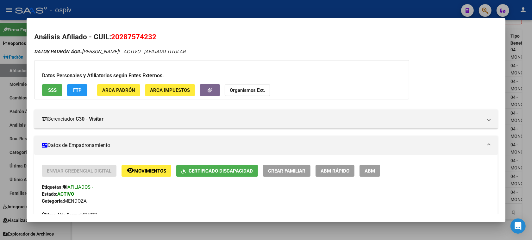
click at [0, 102] on div at bounding box center [266, 120] width 532 height 240
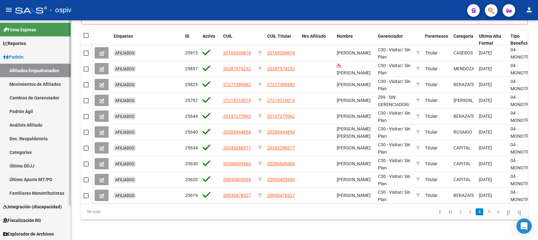
click at [34, 66] on link "Afiliados Empadronados" at bounding box center [35, 71] width 71 height 14
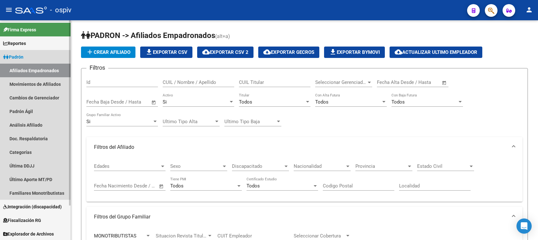
click at [37, 71] on link "Afiliados Empadronados" at bounding box center [35, 71] width 71 height 14
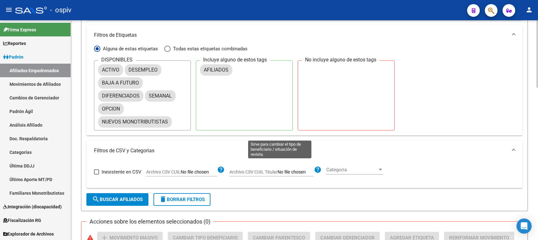
scroll to position [79, 0]
